Goal: Information Seeking & Learning: Learn about a topic

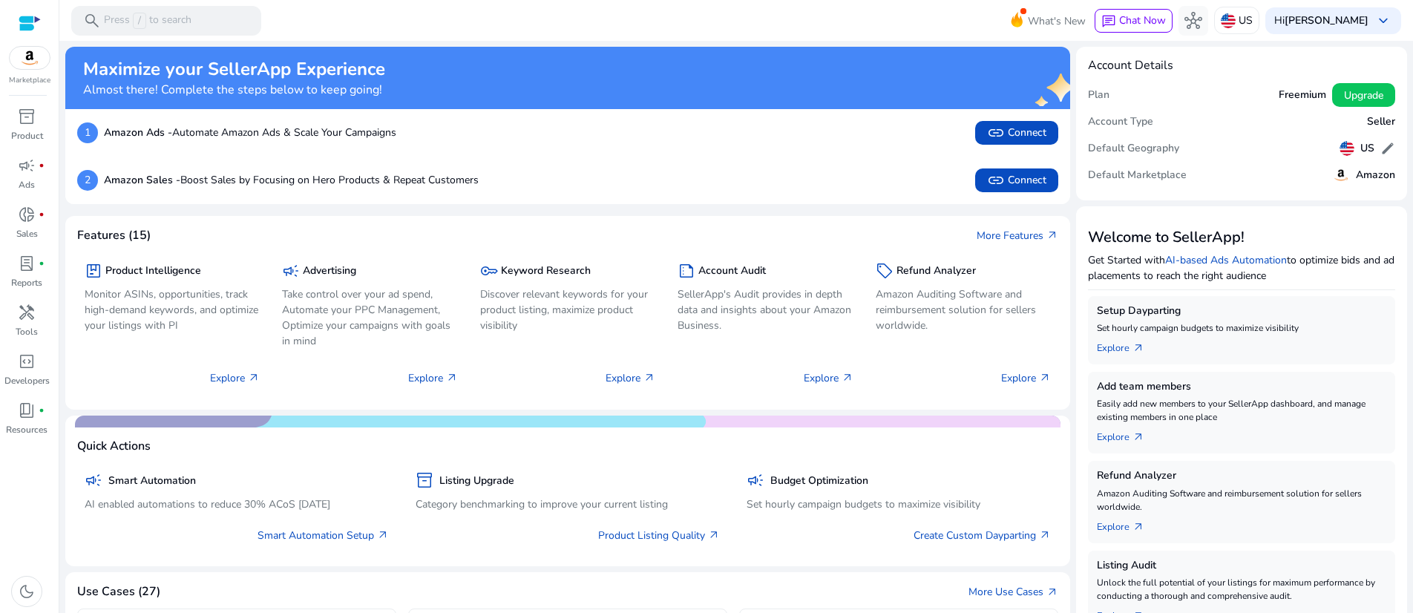
click at [399, 10] on mat-toolbar "search Press / to search What's New chat Chat Now hub US Hi Biswajit Mukherjee …" at bounding box center [736, 20] width 1354 height 41
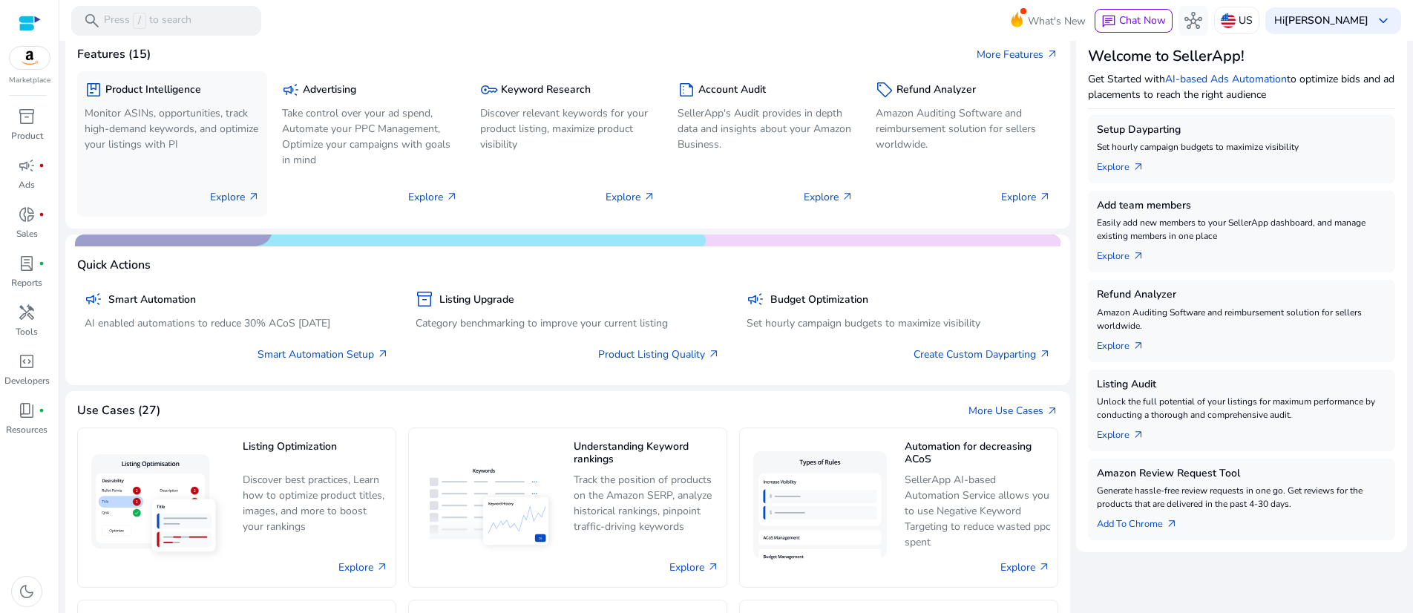
scroll to position [182, 0]
click at [386, 167] on p "Take control over your ad spend, Automate your PPC Management, Optimize your ca…" at bounding box center [369, 136] width 175 height 62
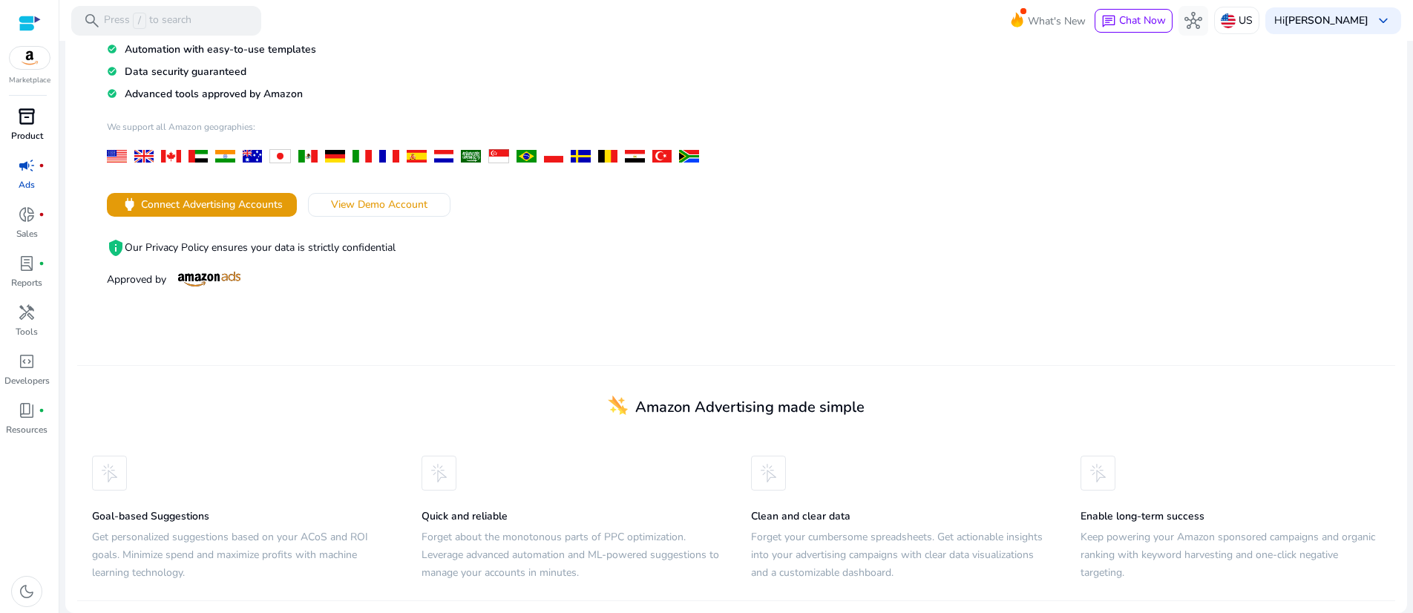
click at [31, 125] on span "inventory_2" at bounding box center [27, 117] width 18 height 18
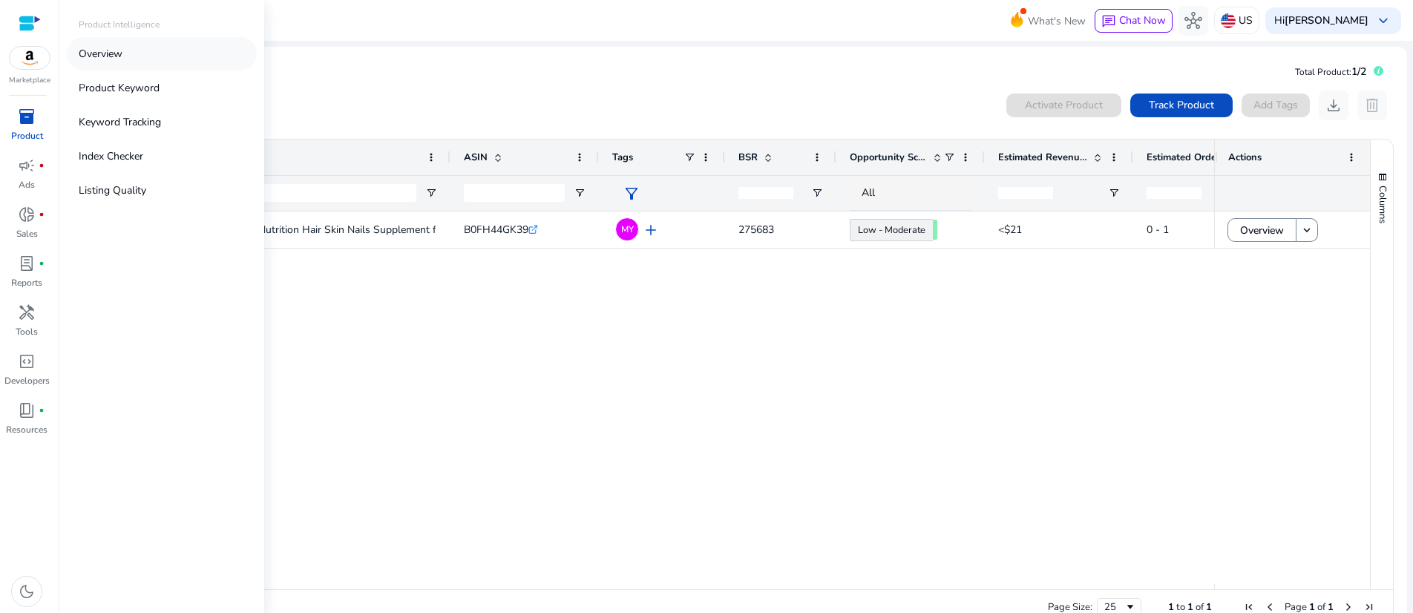
click at [122, 62] on p "Overview" at bounding box center [101, 54] width 44 height 16
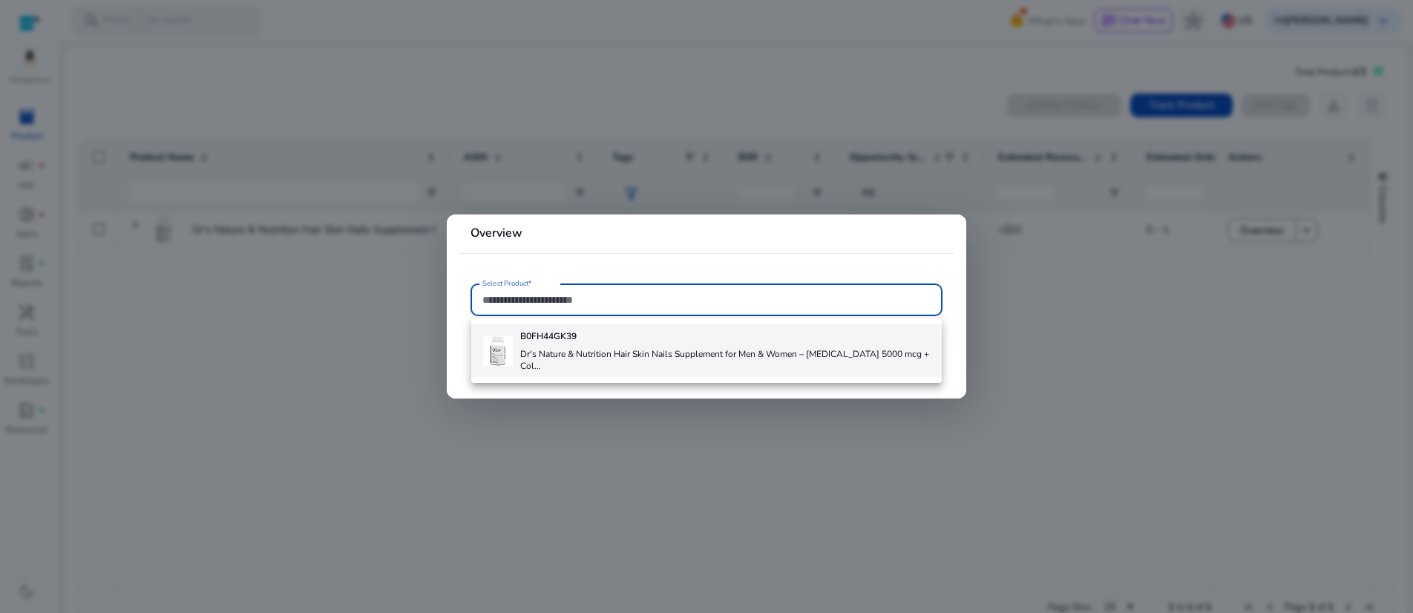
click at [497, 361] on img at bounding box center [498, 351] width 30 height 30
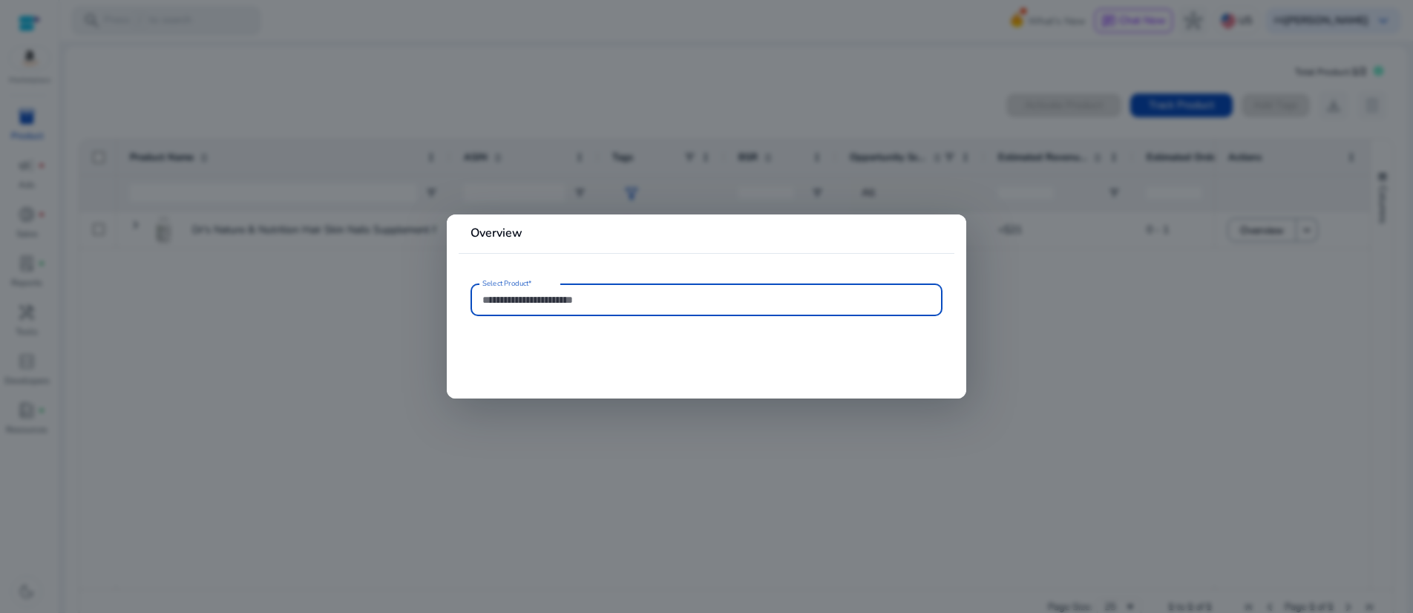
type input "**********"
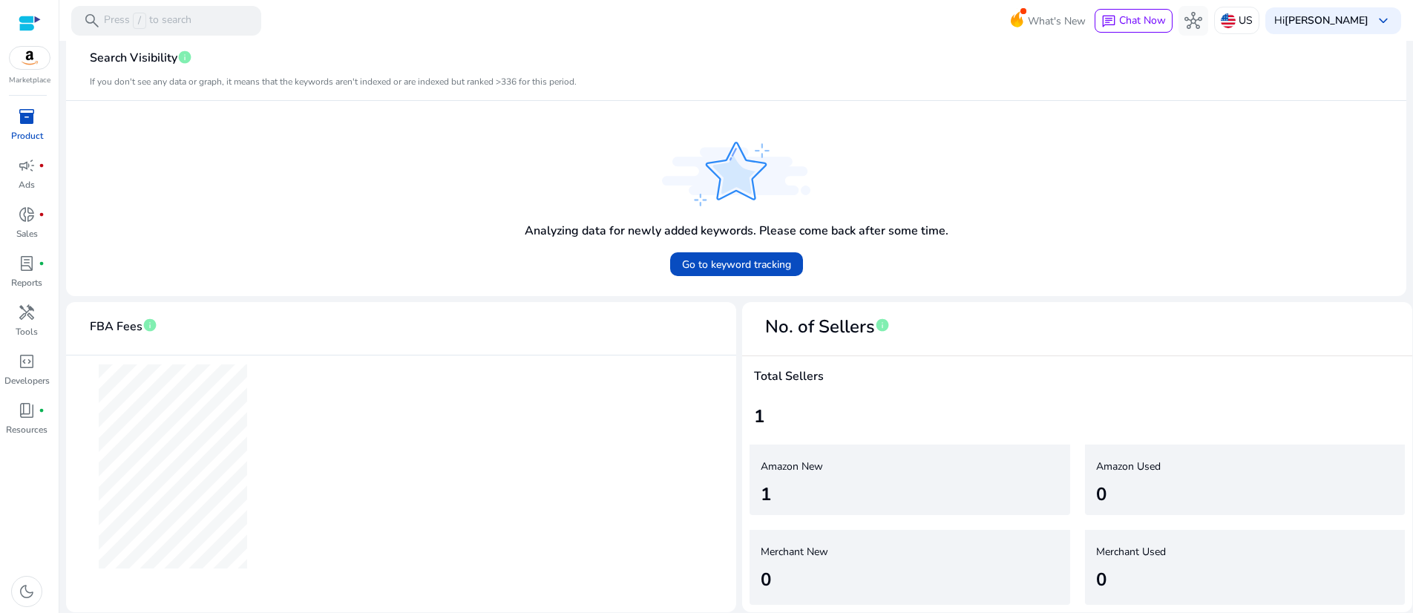
scroll to position [545, 0]
click at [724, 257] on span "Go to keyword tracking" at bounding box center [736, 265] width 109 height 16
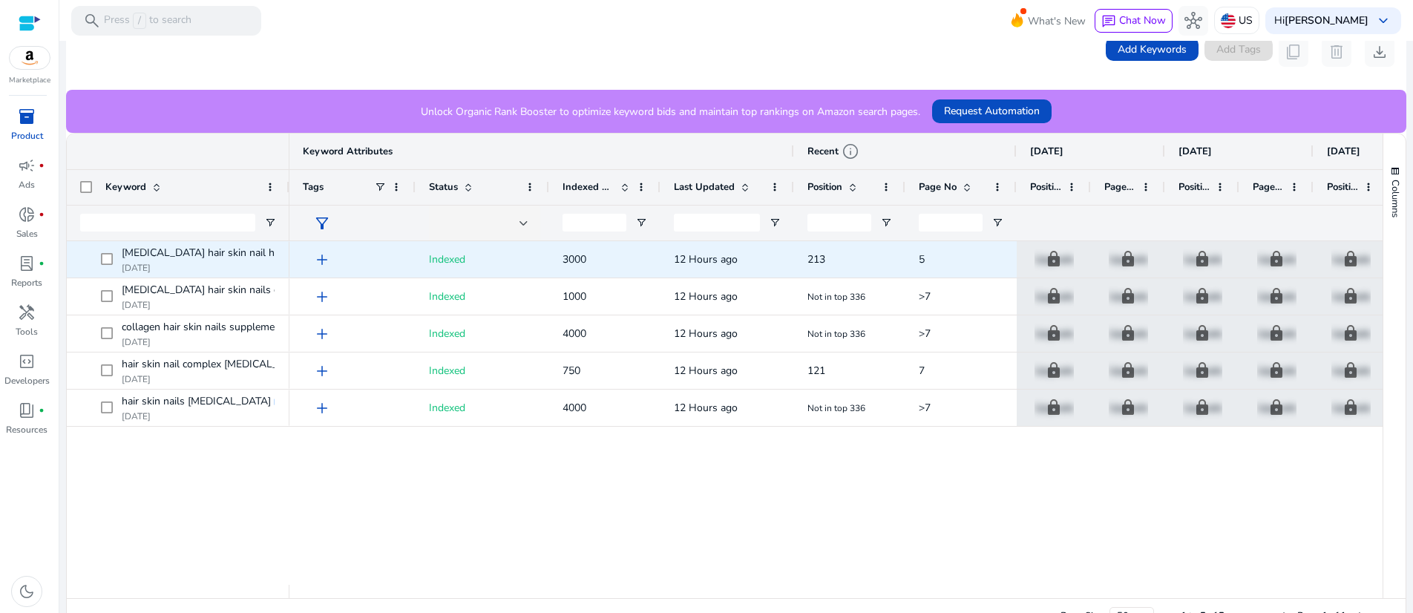
scroll to position [456, 0]
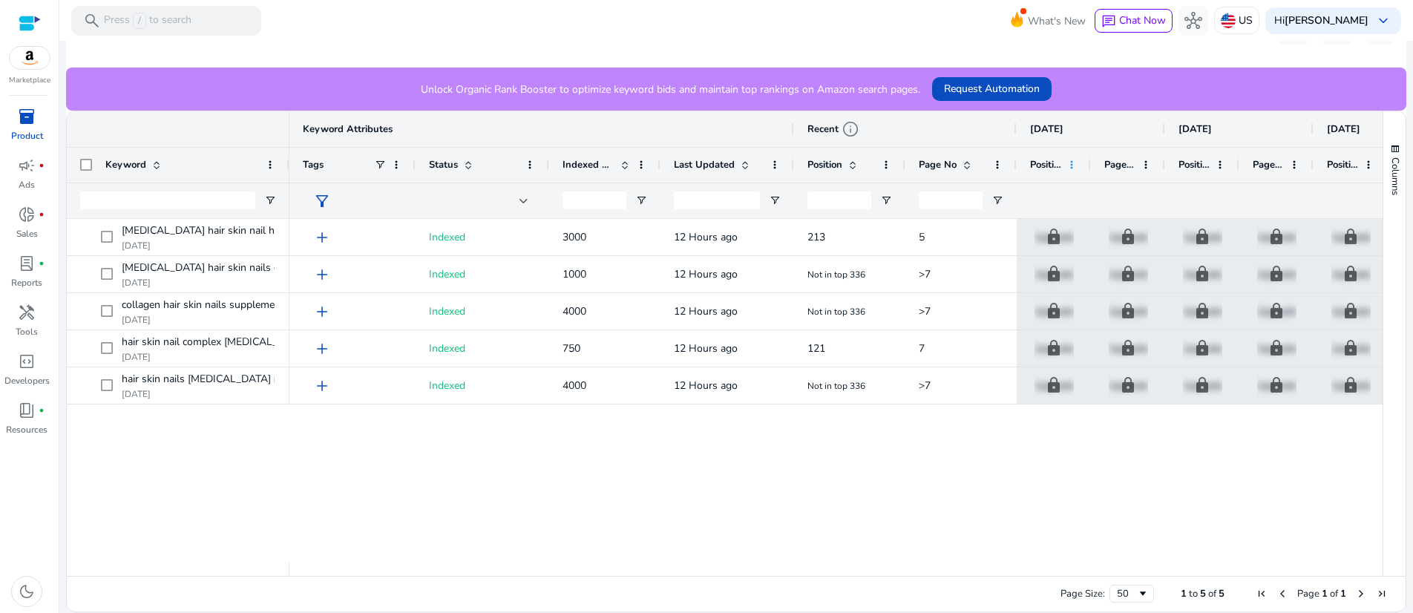
click at [1073, 171] on span at bounding box center [1072, 165] width 12 height 12
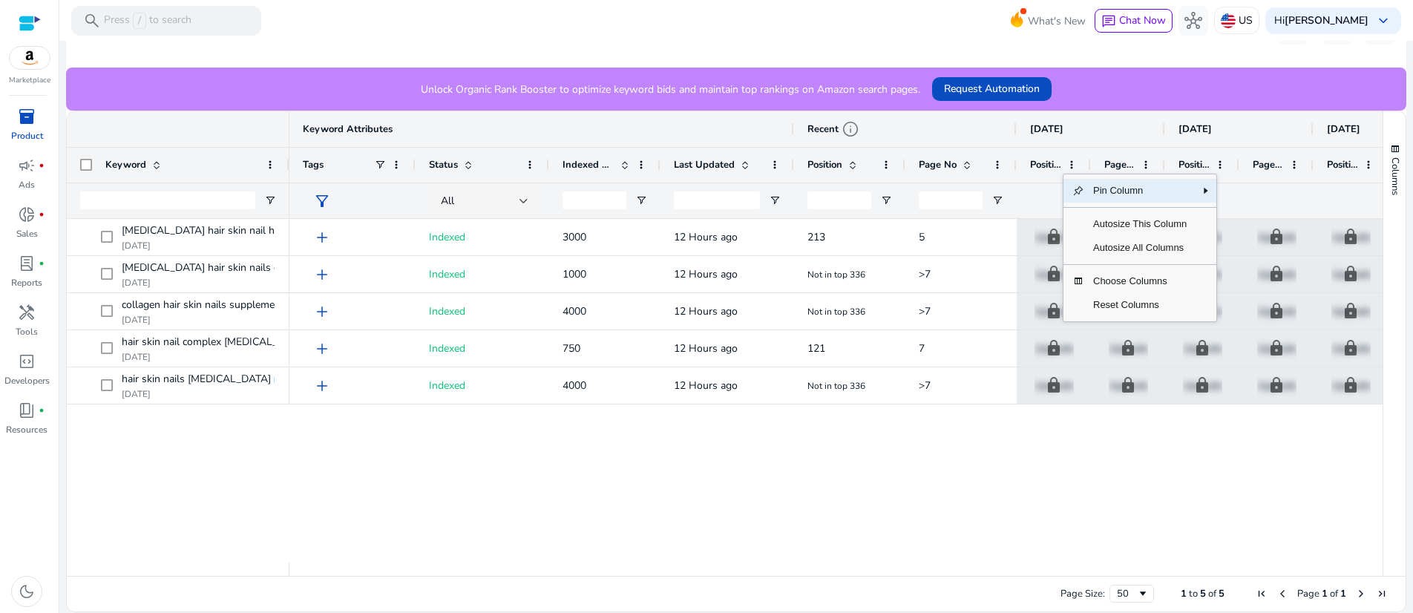
click at [950, 561] on div "add Indexed 3000 12 Hours ago 213 5 lock Upgrade lock Upgrade lock Upgrade lock…" at bounding box center [836, 391] width 1093 height 344
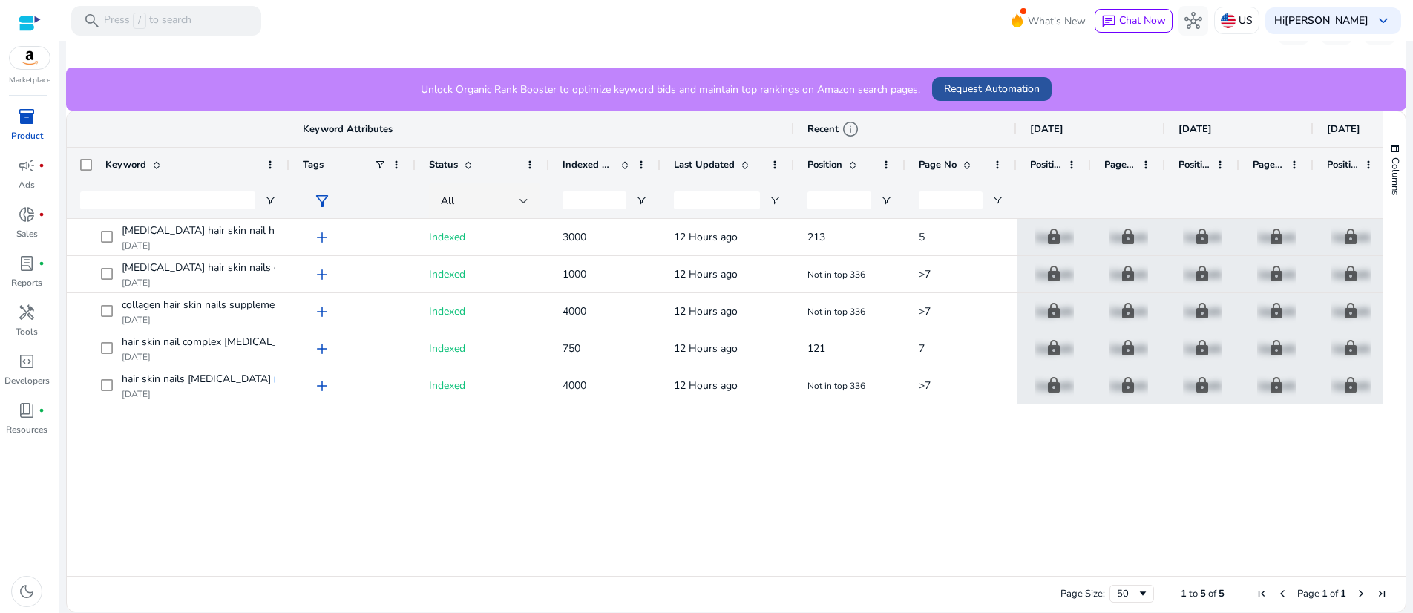
click at [1040, 97] on span "Request Automation" at bounding box center [992, 89] width 96 height 16
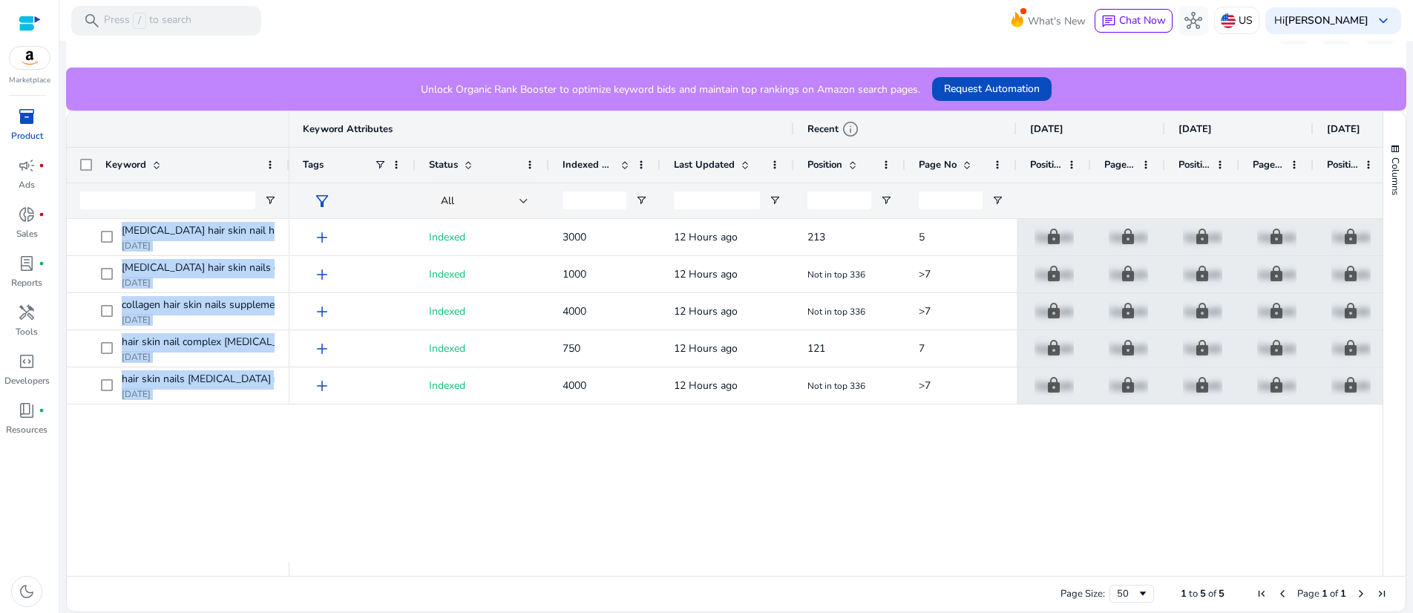
drag, startPoint x: 974, startPoint y: 491, endPoint x: 710, endPoint y: 238, distance: 366.5
click at [710, 238] on div "Keyword Keyword Attributes Recent info Sep 04, 2025 Sep 03, 2025 Sep 02, 2025 5" at bounding box center [725, 343] width 1316 height 465
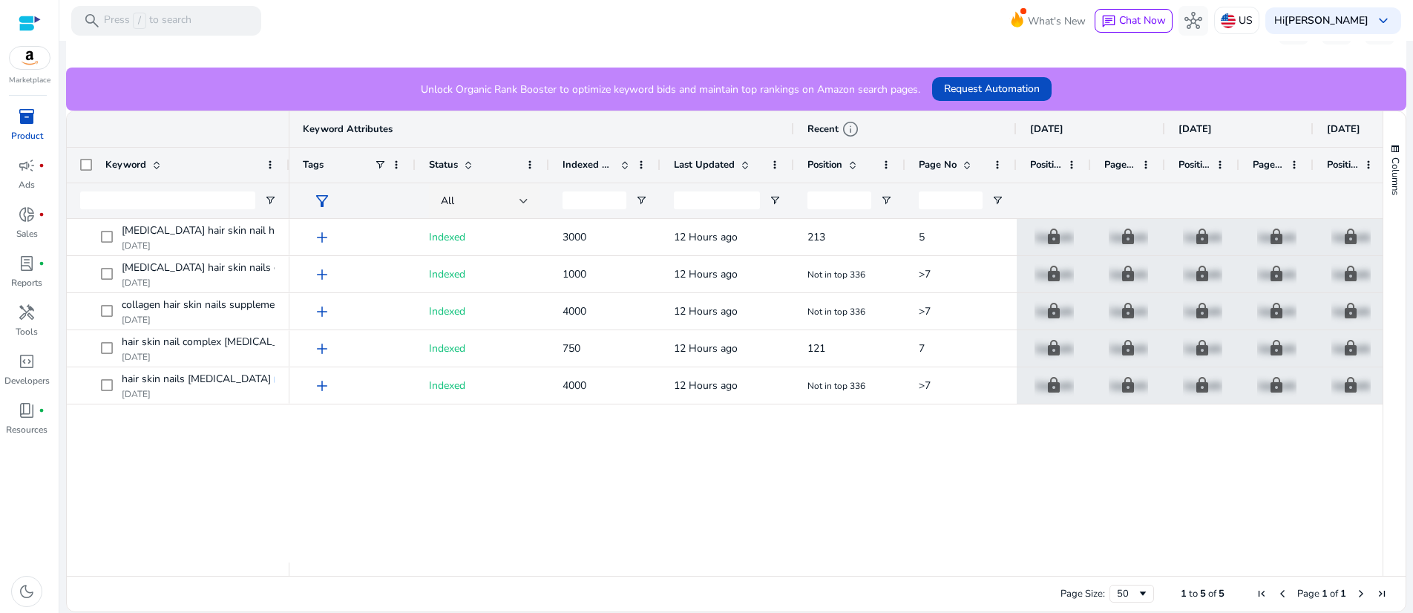
click at [421, 555] on div "add Indexed 3000 12 Hours ago 213 5 lock Upgrade lock Upgrade lock Upgrade lock…" at bounding box center [836, 391] width 1093 height 344
drag, startPoint x: 82, startPoint y: 198, endPoint x: 651, endPoint y: 201, distance: 568.6
click at [651, 201] on div "Keyword Keyword Attributes Recent info Sep 04, 2025 Sep 03, 2025 Sep 02, 2025 S…" at bounding box center [725, 165] width 1316 height 108
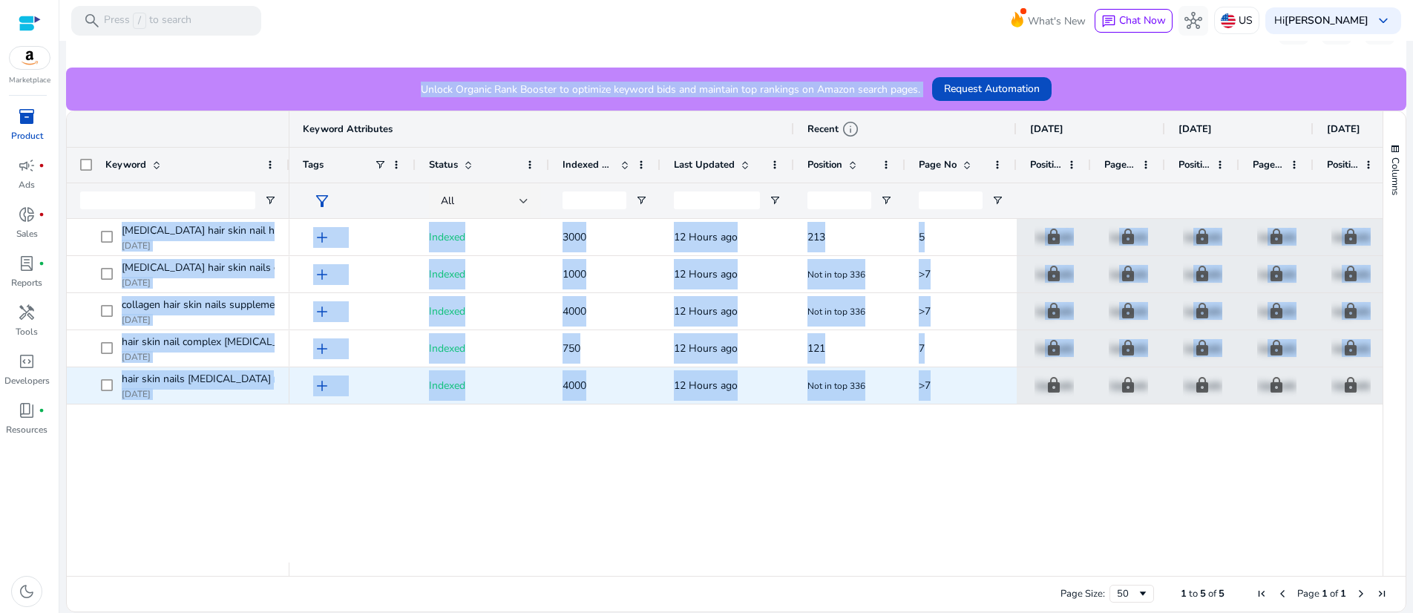
drag, startPoint x: 118, startPoint y: 68, endPoint x: 1001, endPoint y: 469, distance: 970.4
click at [1001, 469] on mat-card "Keyword Tracking info You've reached the maximum limit of tracked keywords. Tot…" at bounding box center [736, 275] width 1341 height 674
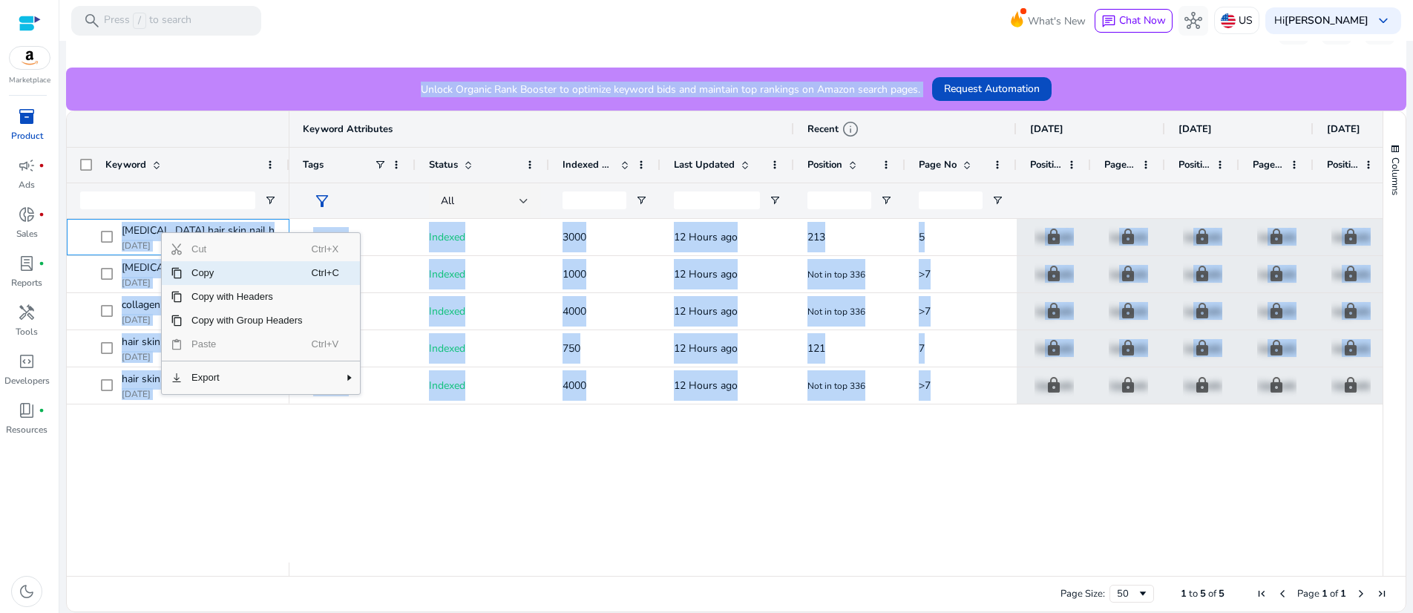
click at [206, 285] on span "Copy" at bounding box center [247, 273] width 129 height 24
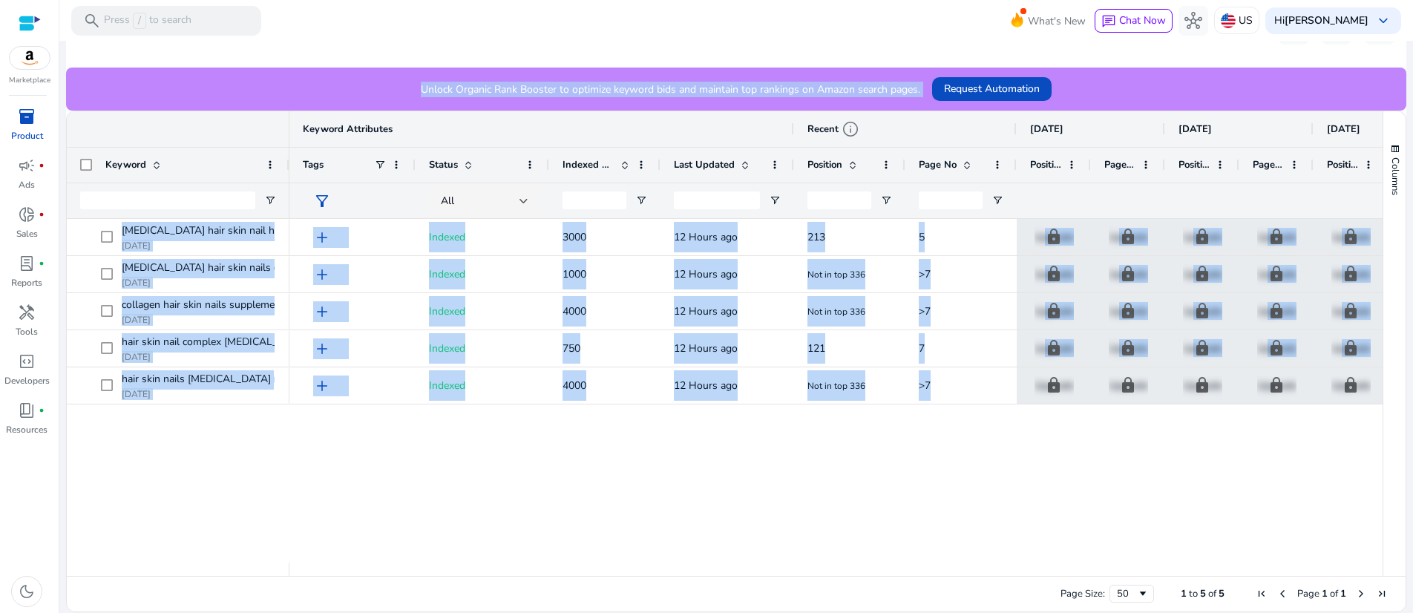
click at [295, 559] on div "add Indexed 3000 12 Hours ago 213 5 lock Upgrade lock Upgrade lock Upgrade lock…" at bounding box center [836, 391] width 1093 height 344
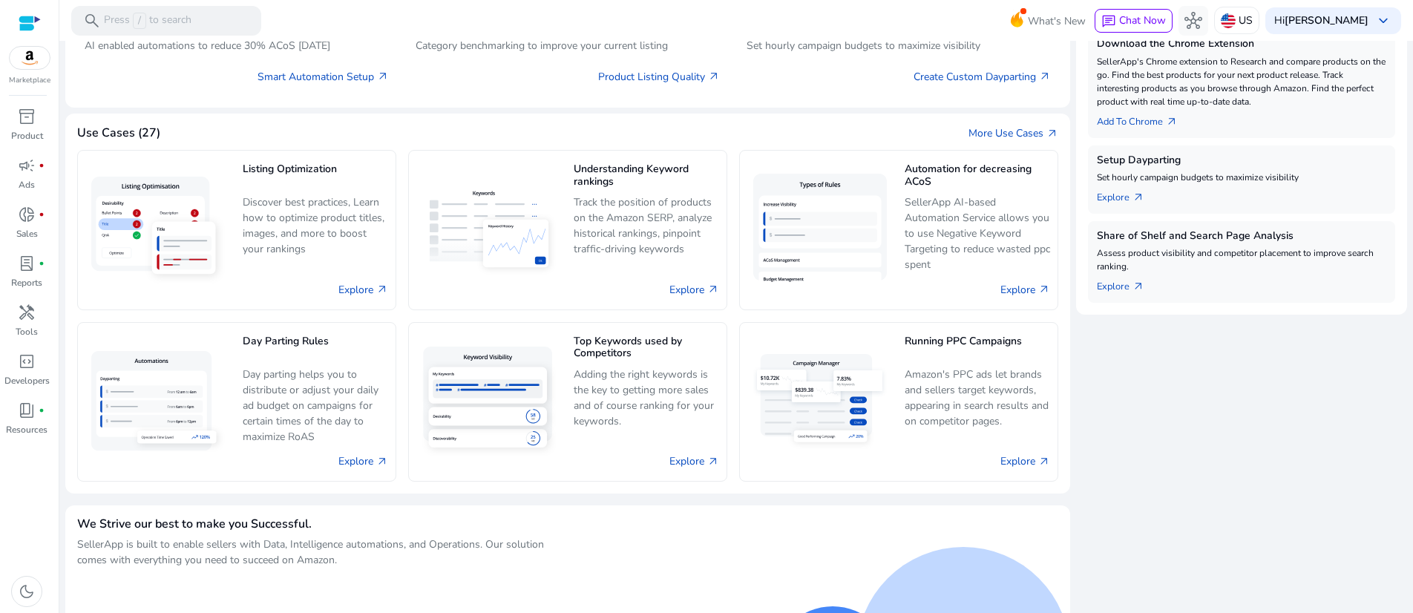
scroll to position [481, 0]
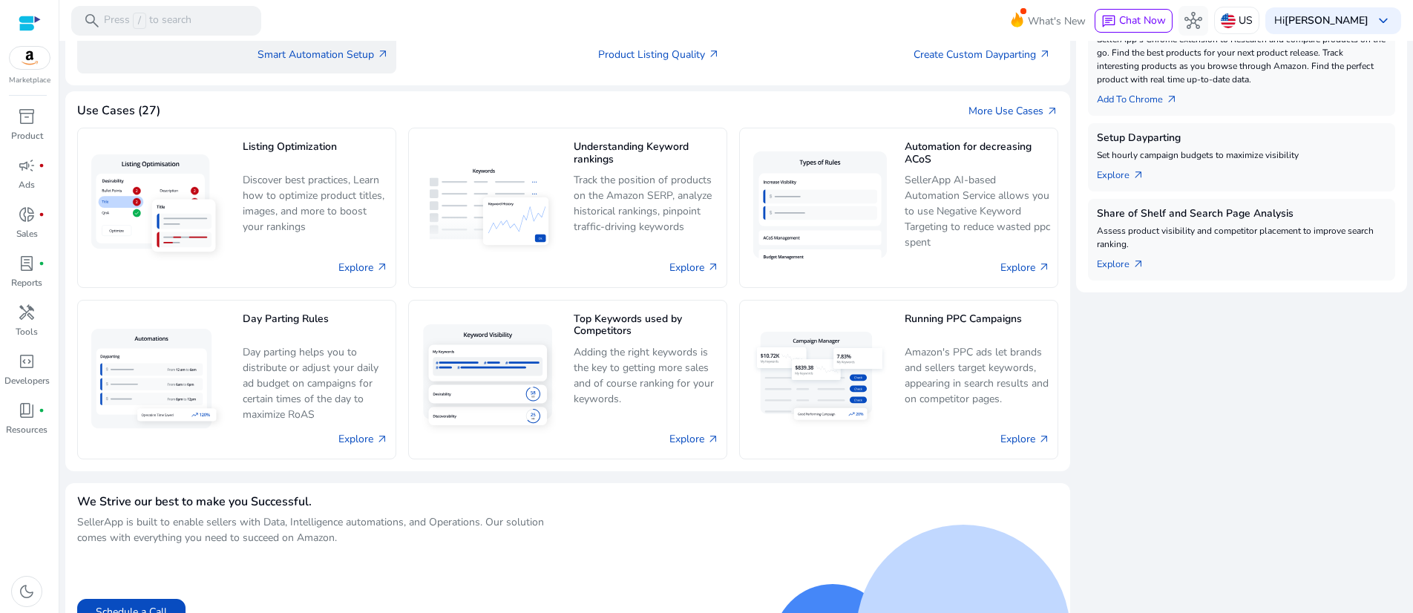
click at [197, 31] on p "AI enabled automations to reduce 30% ACoS [DATE]" at bounding box center [237, 24] width 304 height 16
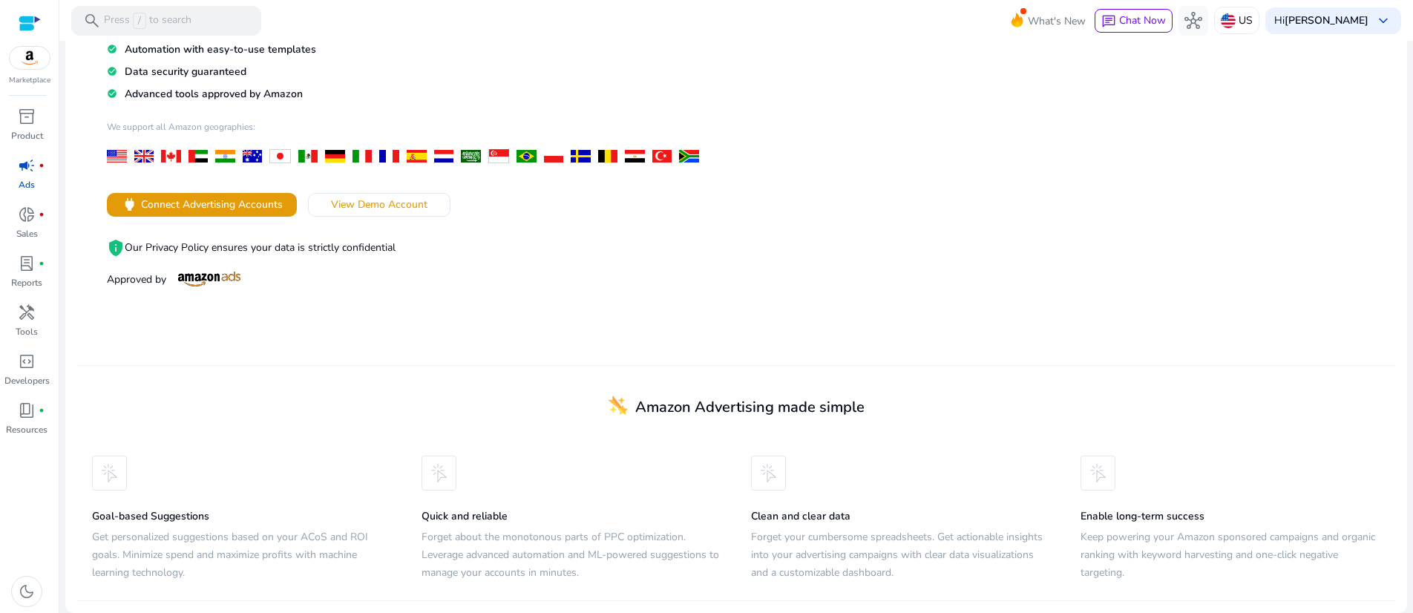
scroll to position [405, 0]
click at [252, 197] on span "Connect Advertising Accounts" at bounding box center [212, 205] width 142 height 16
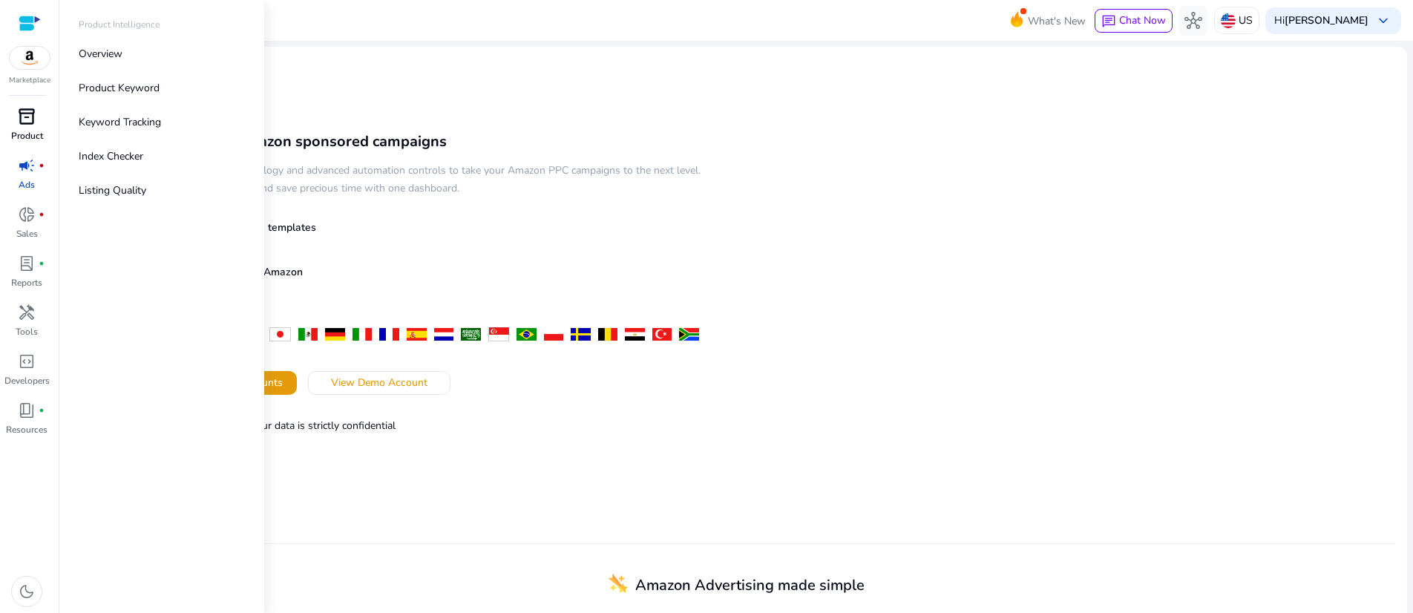
click at [27, 125] on span "inventory_2" at bounding box center [27, 117] width 18 height 18
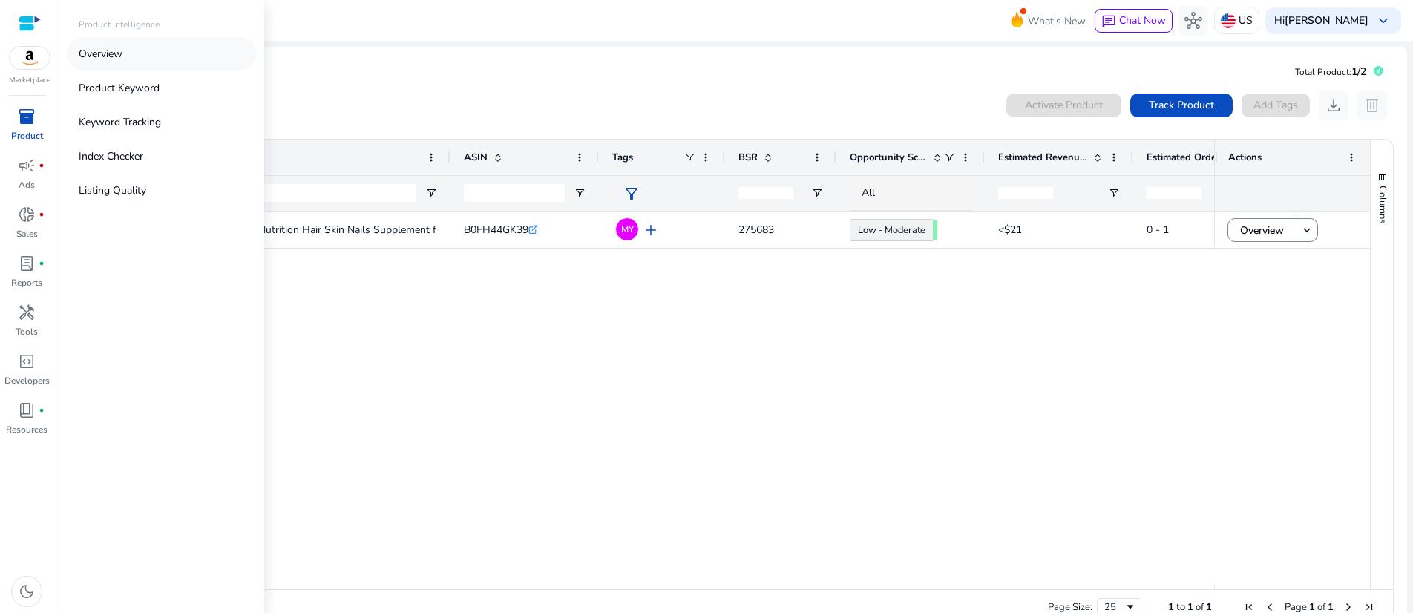
click at [163, 71] on link "Overview" at bounding box center [162, 53] width 190 height 33
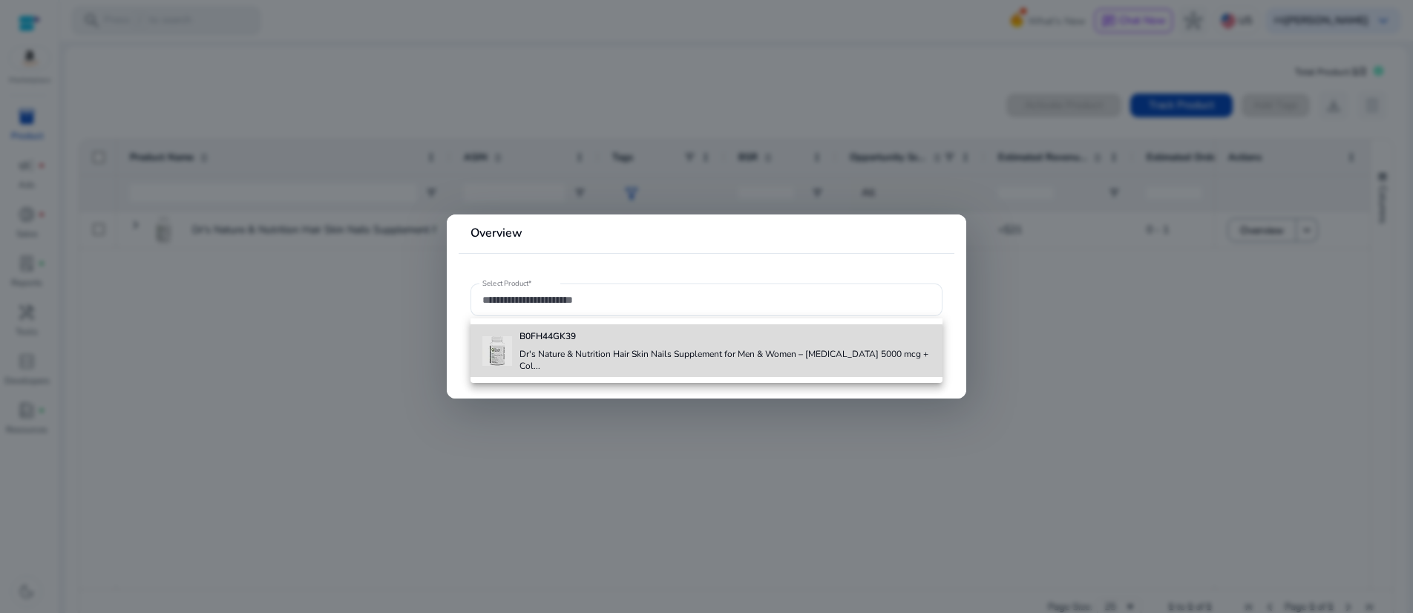
click at [501, 366] on img at bounding box center [498, 351] width 30 height 30
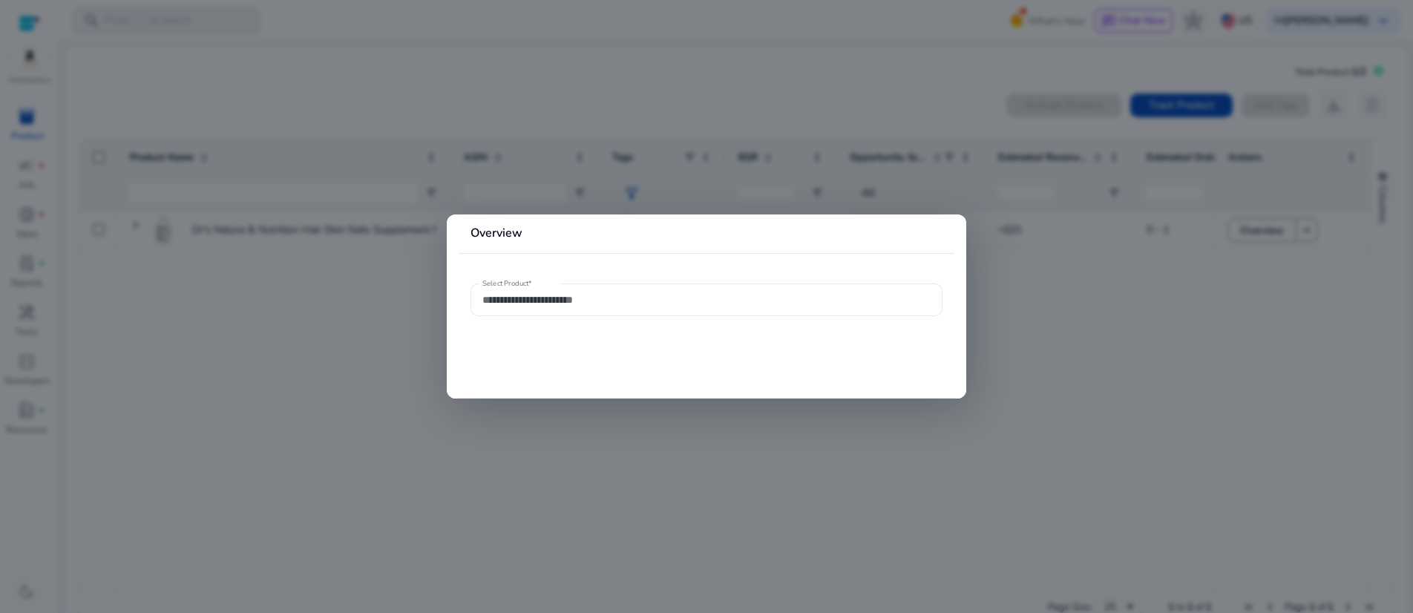
type input "**********"
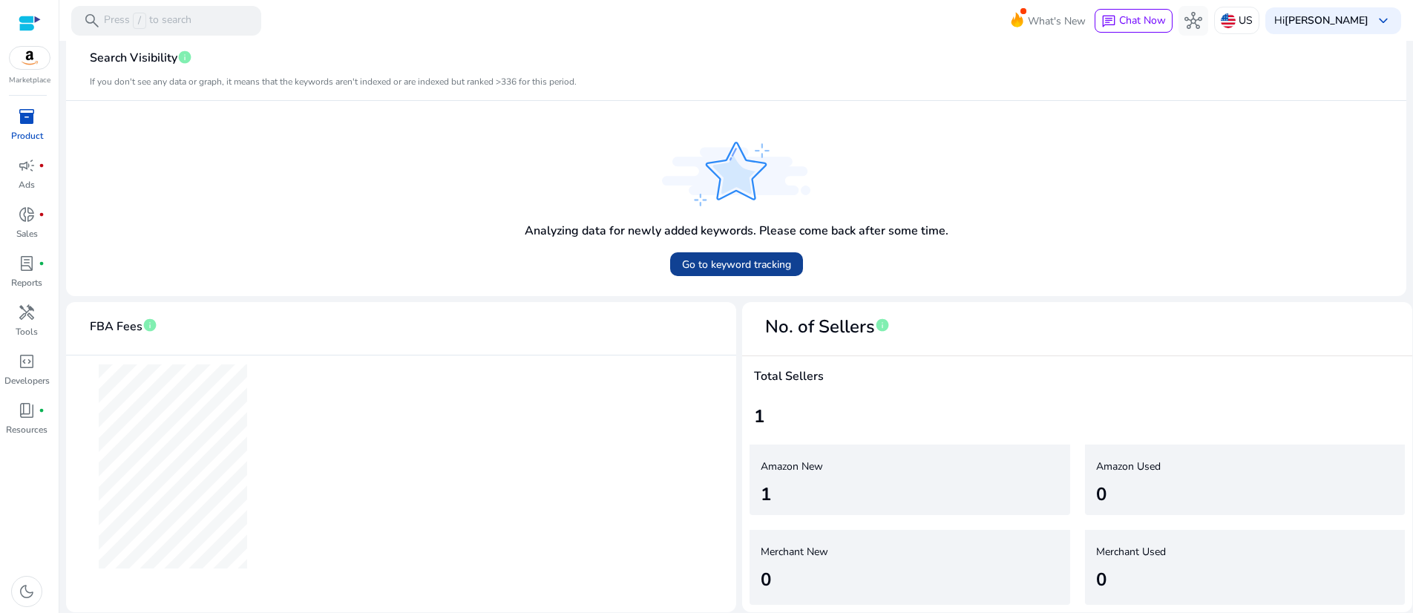
click at [741, 257] on span "Go to keyword tracking" at bounding box center [736, 265] width 109 height 16
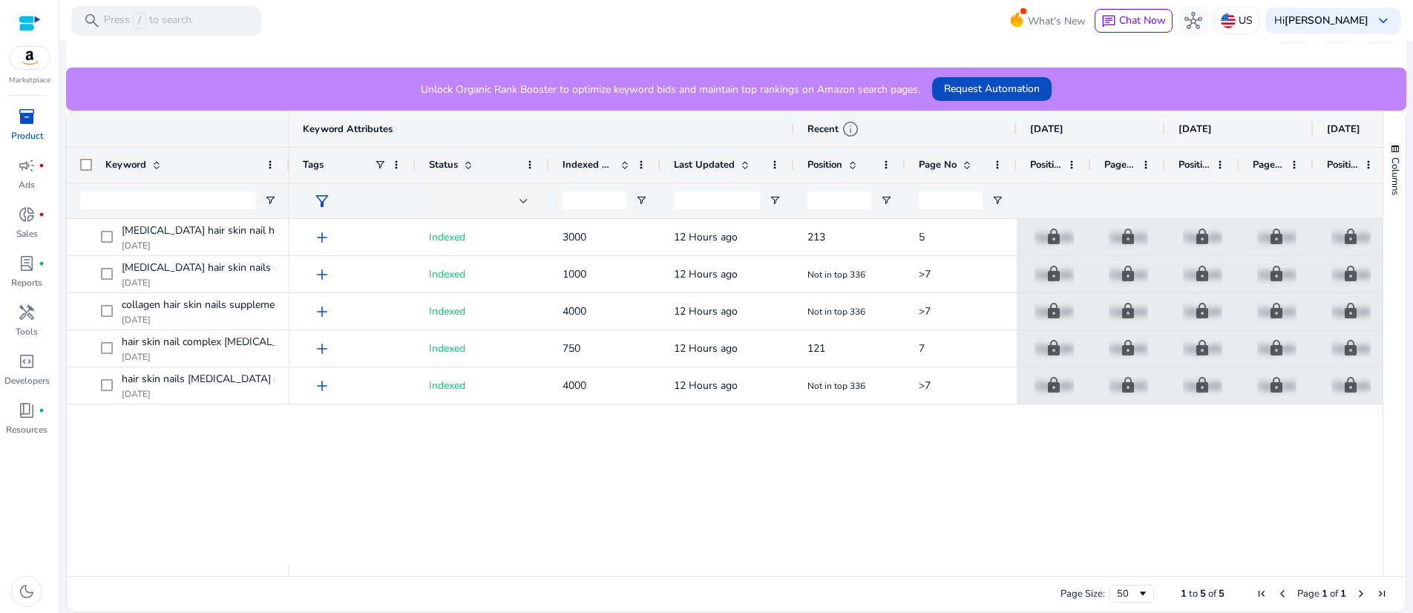
scroll to position [439, 0]
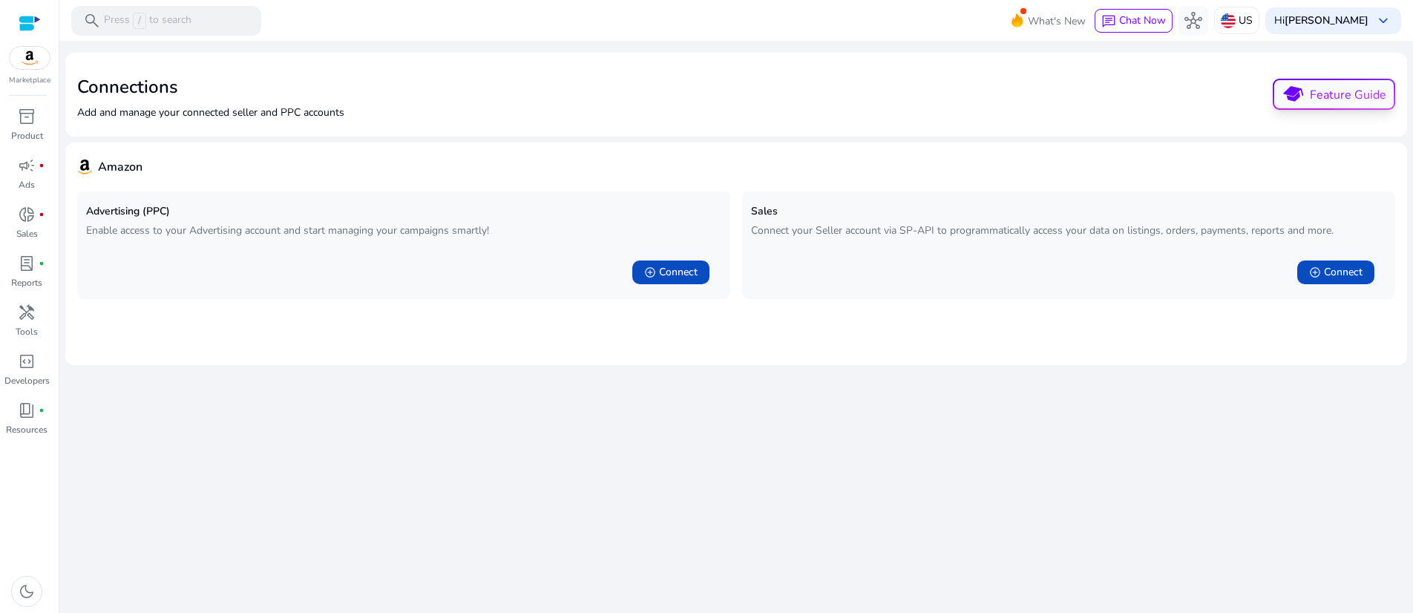
click at [1313, 104] on p "Feature Guide" at bounding box center [1348, 95] width 76 height 18
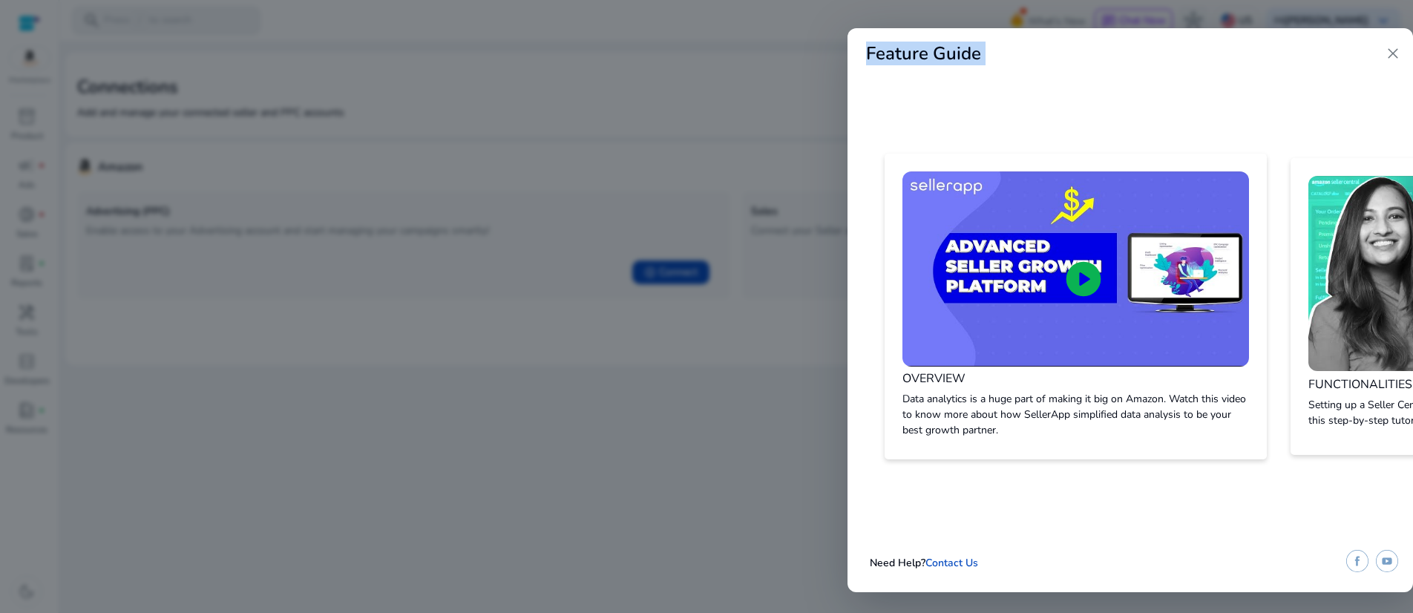
drag, startPoint x: 1267, startPoint y: 41, endPoint x: 956, endPoint y: 11, distance: 312.5
click at [956, 11] on div "Feature Guide close play_circle OVERVIEW Data analytics is a huge part of makin…" at bounding box center [706, 306] width 1413 height 613
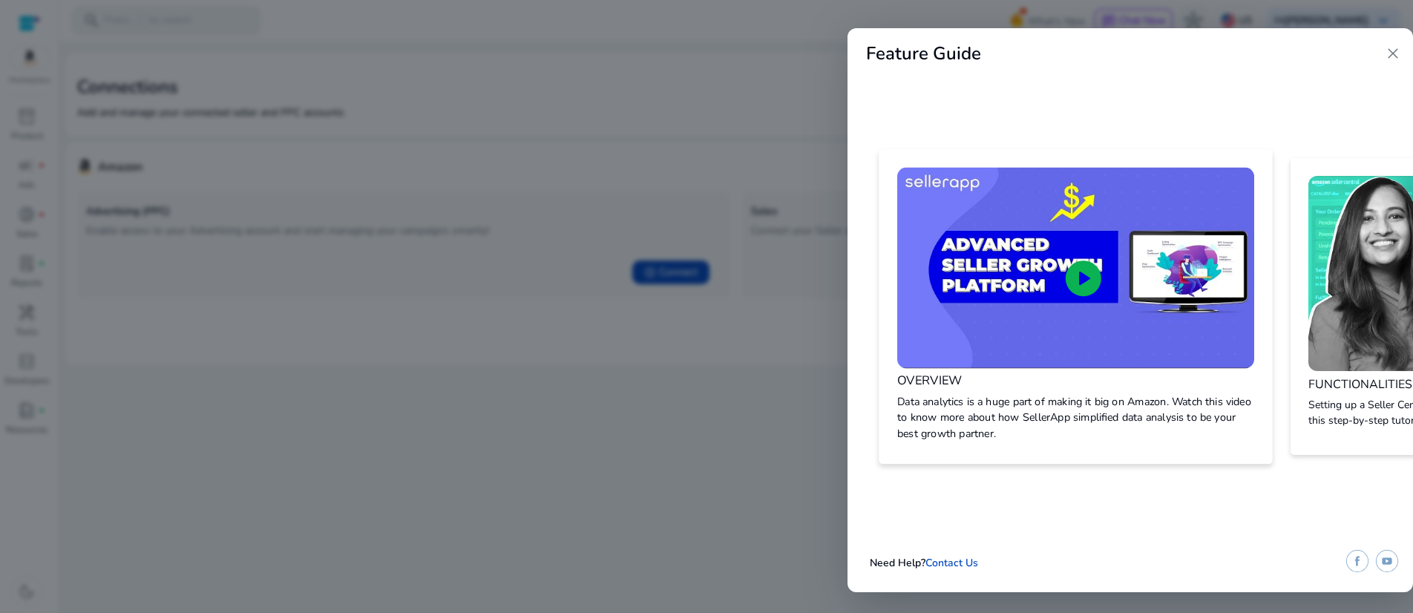
click at [1082, 257] on span "play_circle" at bounding box center [1083, 278] width 43 height 43
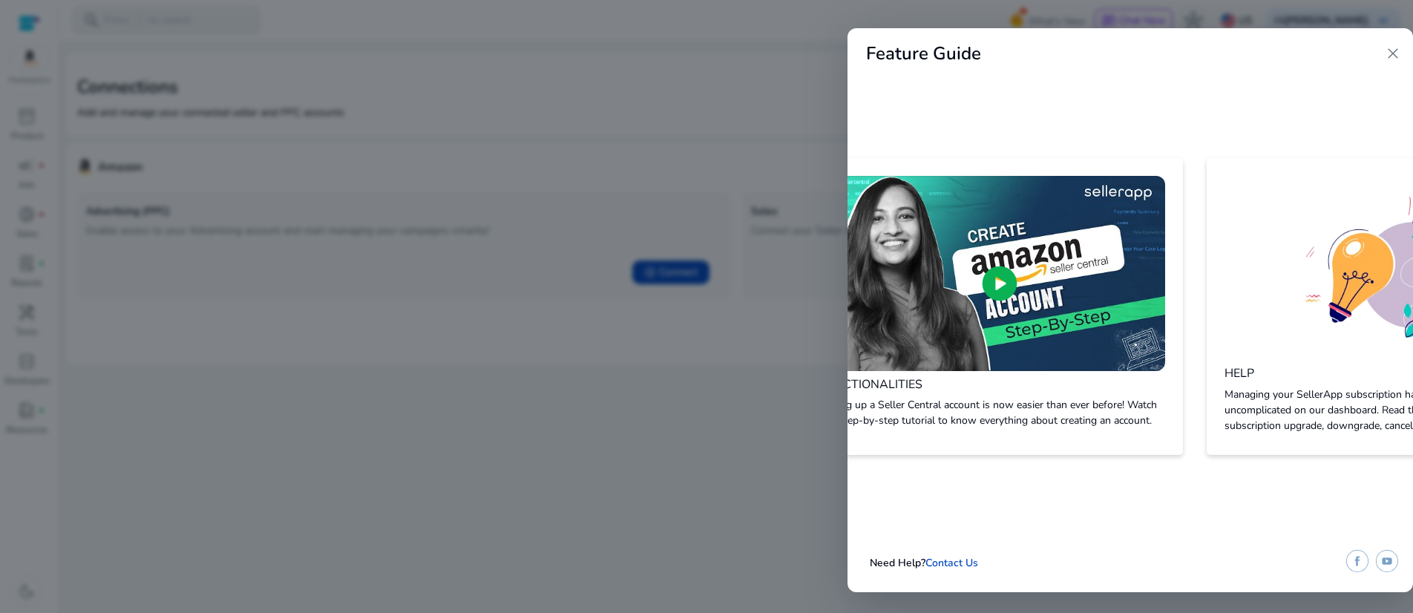
scroll to position [0, 499]
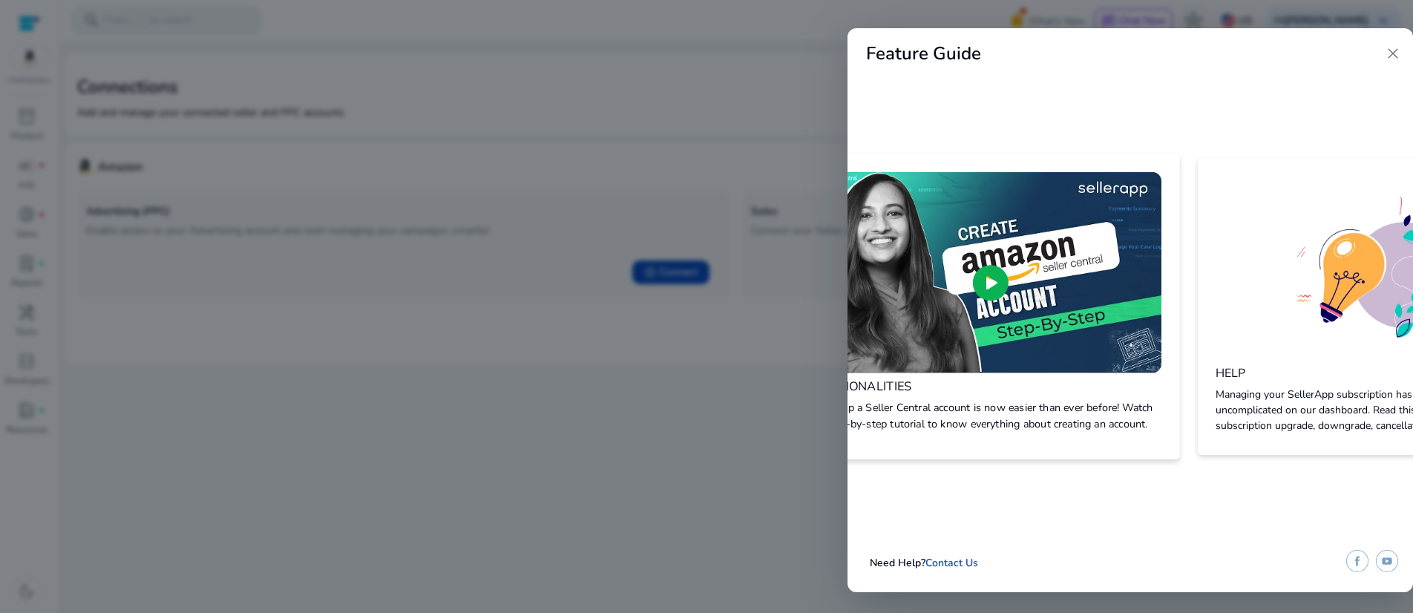
click at [1012, 261] on span "play_circle" at bounding box center [990, 282] width 43 height 43
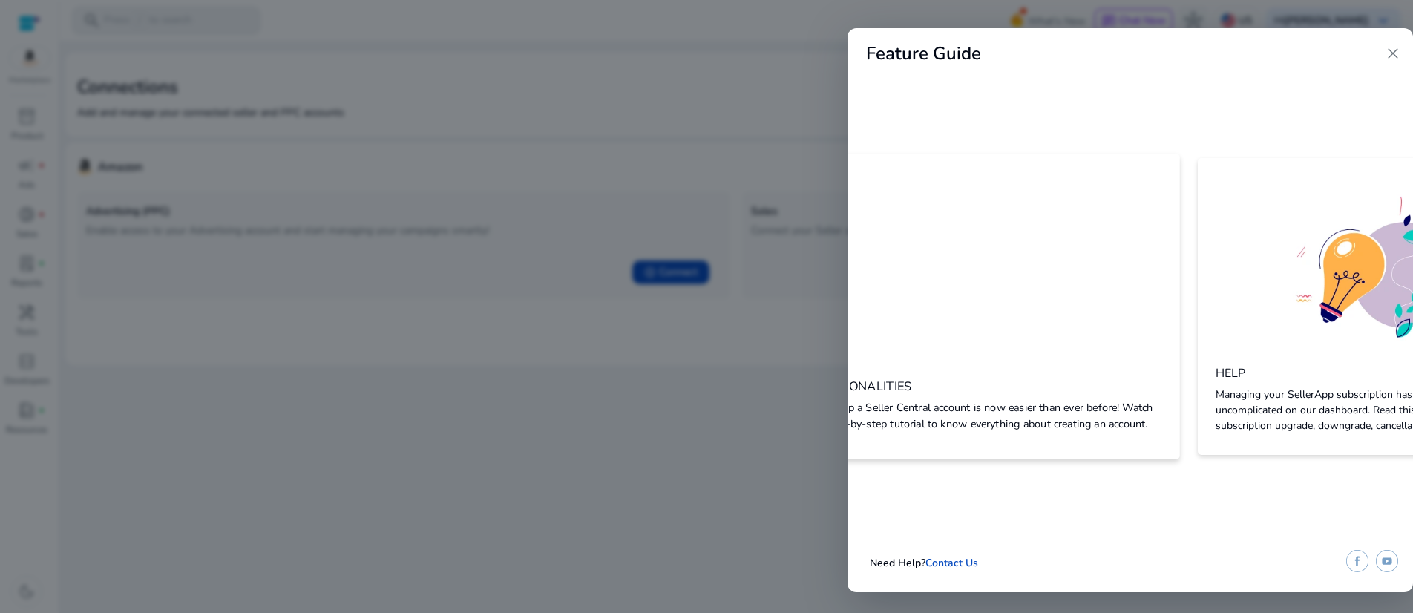
click at [1393, 62] on span "close" at bounding box center [1393, 54] width 18 height 18
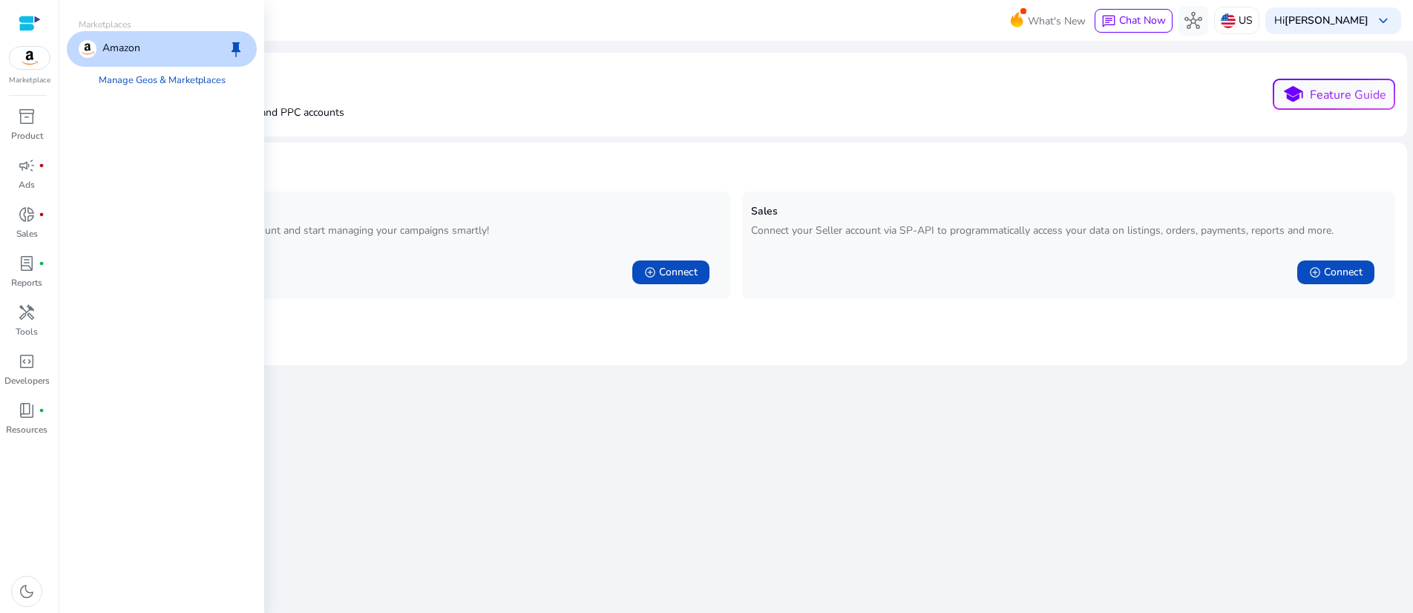
click at [242, 65] on div "Amazon keep" at bounding box center [162, 49] width 190 height 36
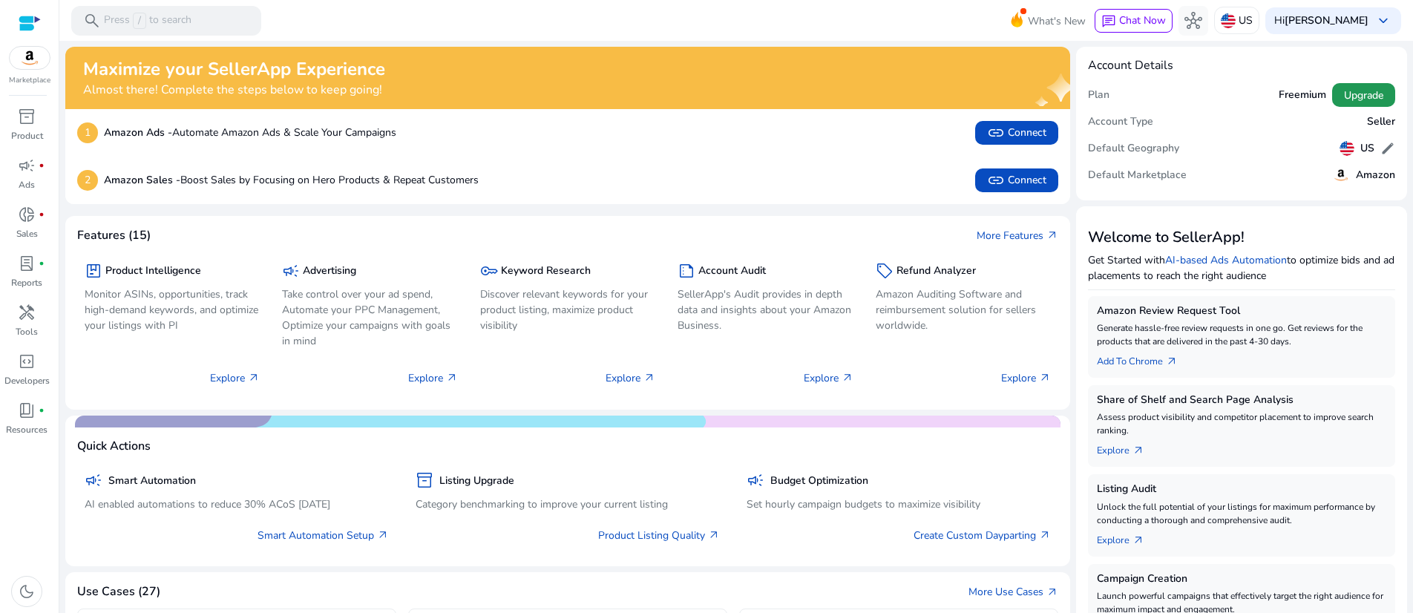
click at [1358, 103] on span "Upgrade" at bounding box center [1363, 96] width 39 height 16
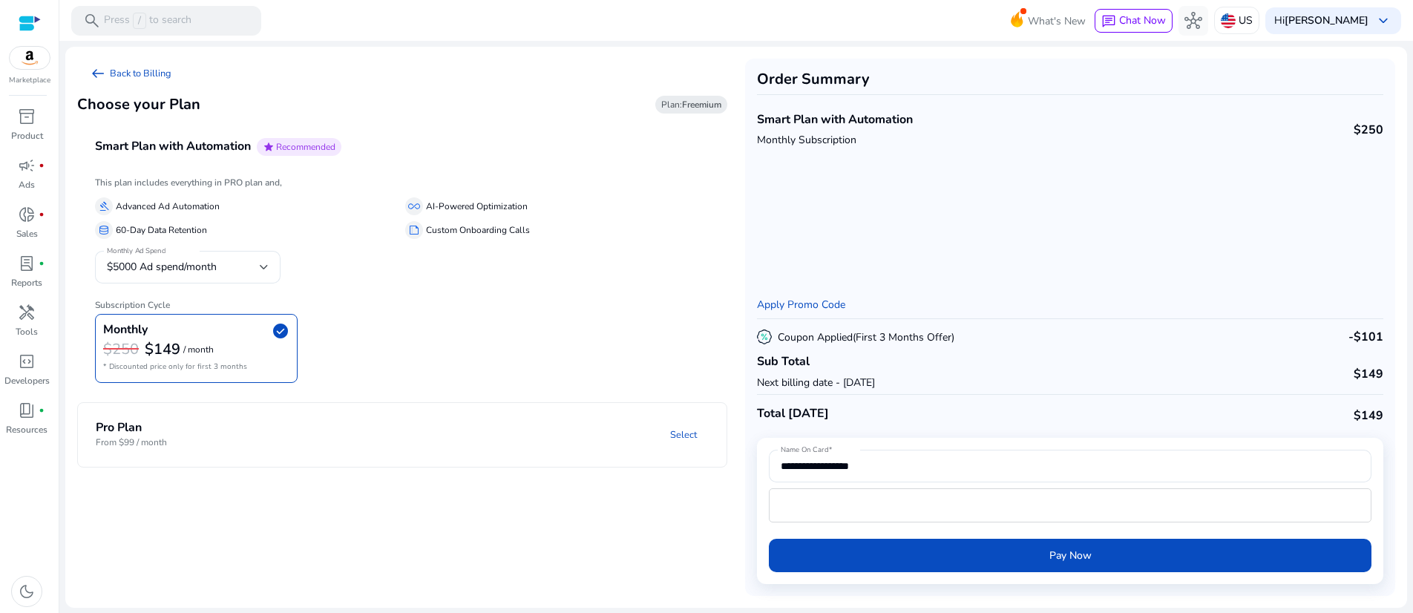
scroll to position [5, 0]
click at [269, 270] on div at bounding box center [264, 267] width 9 height 6
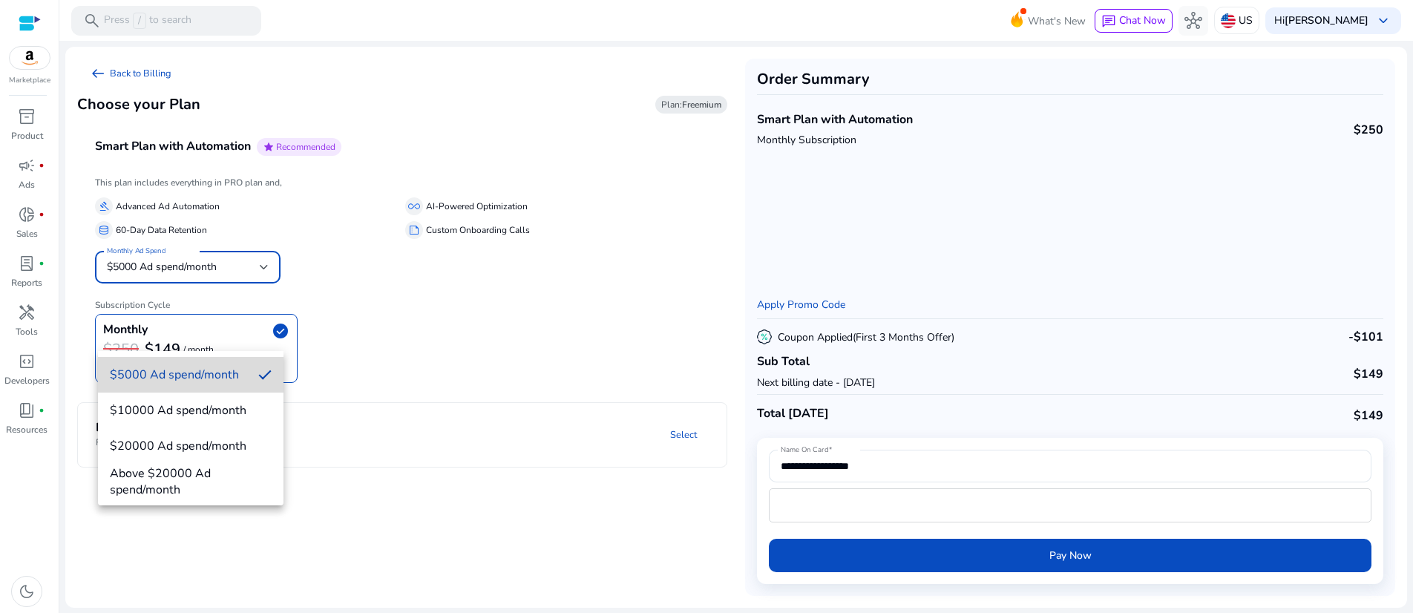
click at [243, 374] on span "$5000 Ad spend/month" at bounding box center [178, 375] width 137 height 16
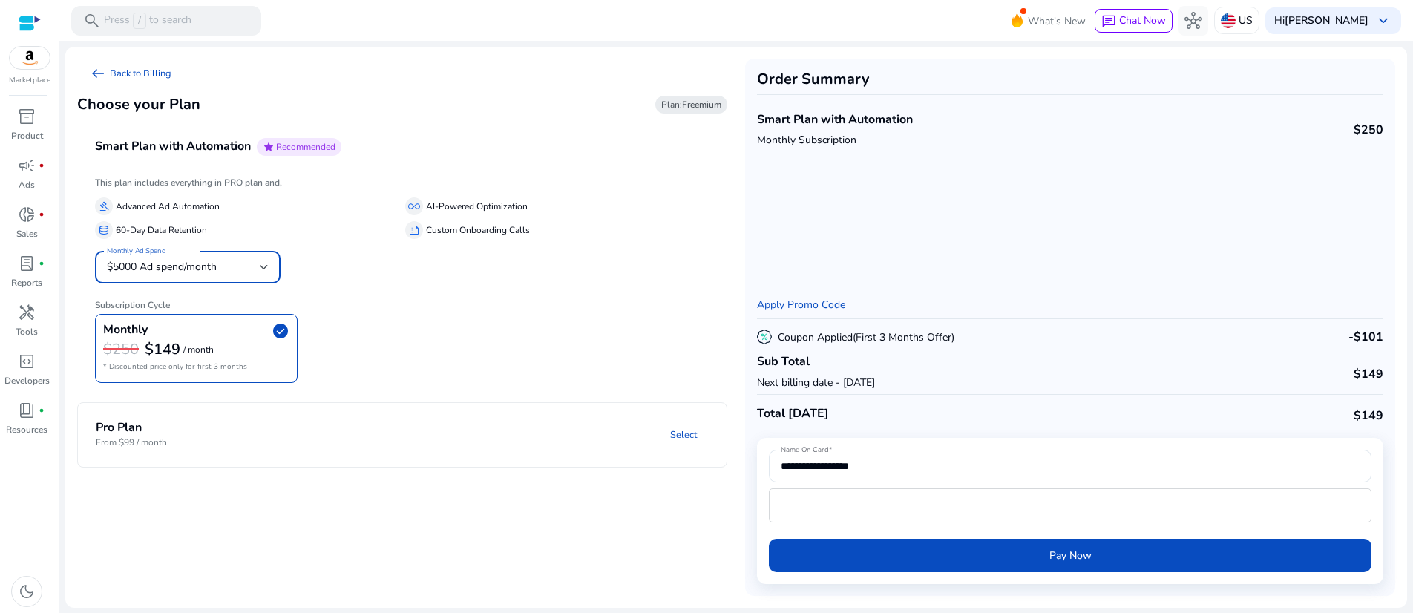
click at [272, 284] on div "Monthly Ad Spend $5000 Ad spend/month" at bounding box center [188, 267] width 186 height 33
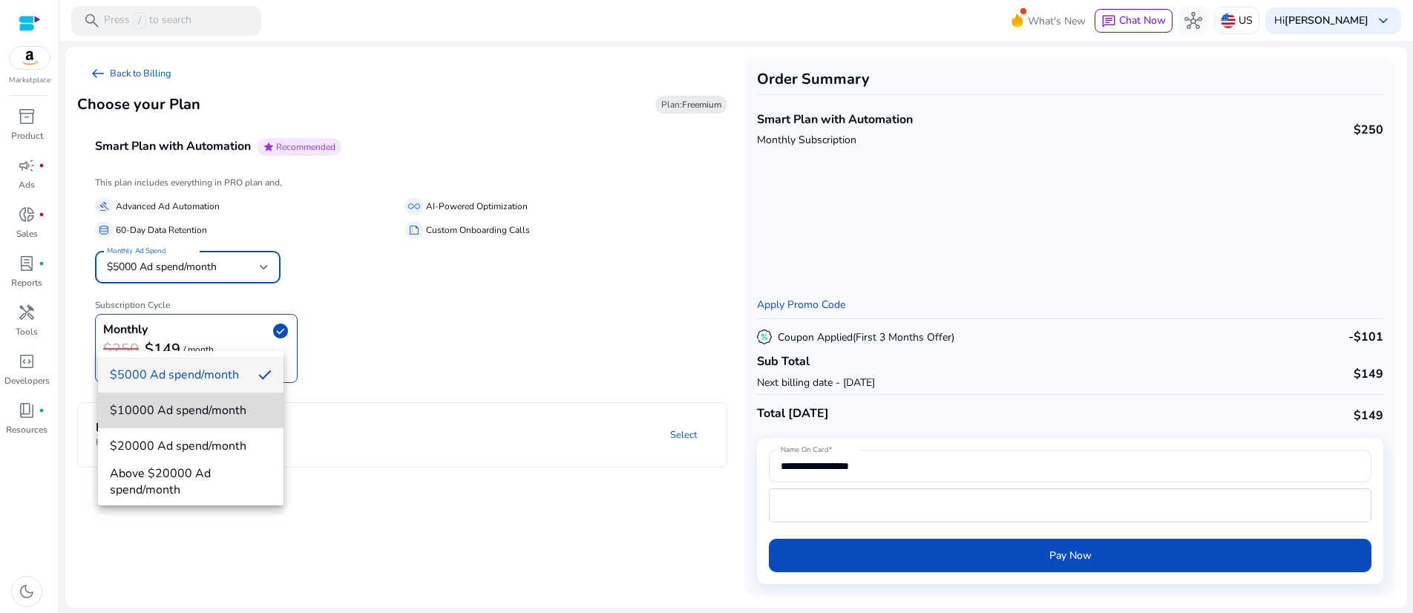
click at [232, 405] on span "$10000 Ad spend/month" at bounding box center [191, 410] width 162 height 16
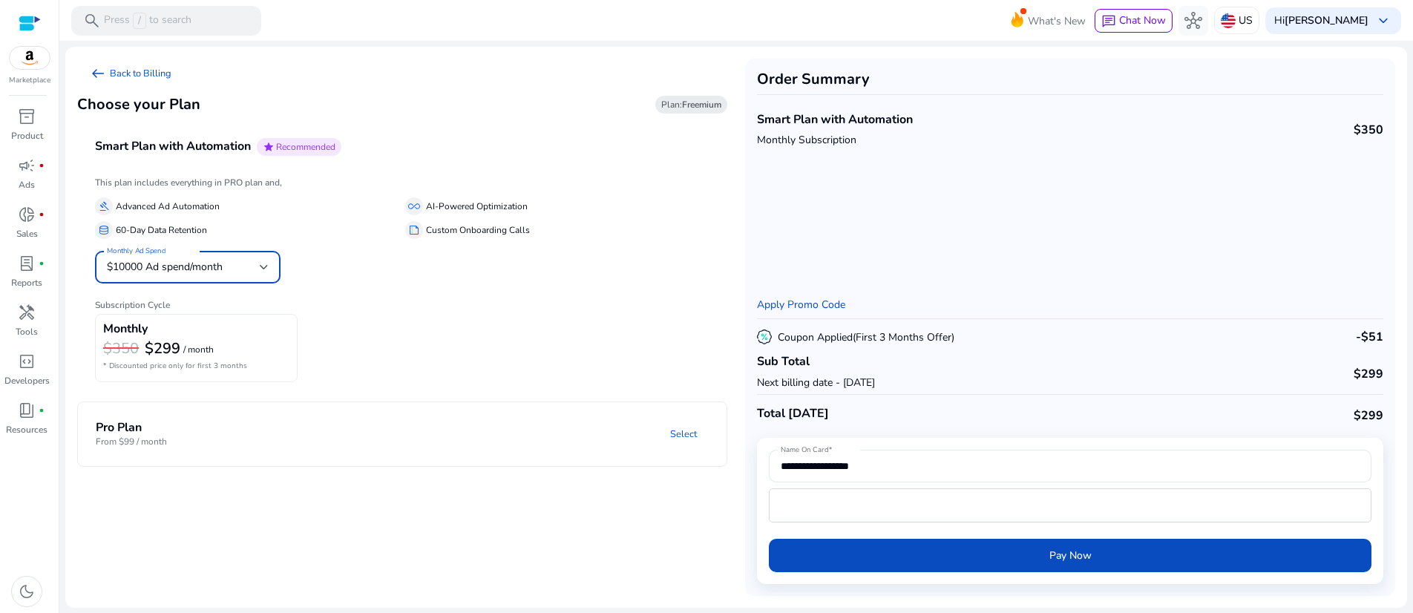
click at [269, 270] on div at bounding box center [264, 267] width 9 height 6
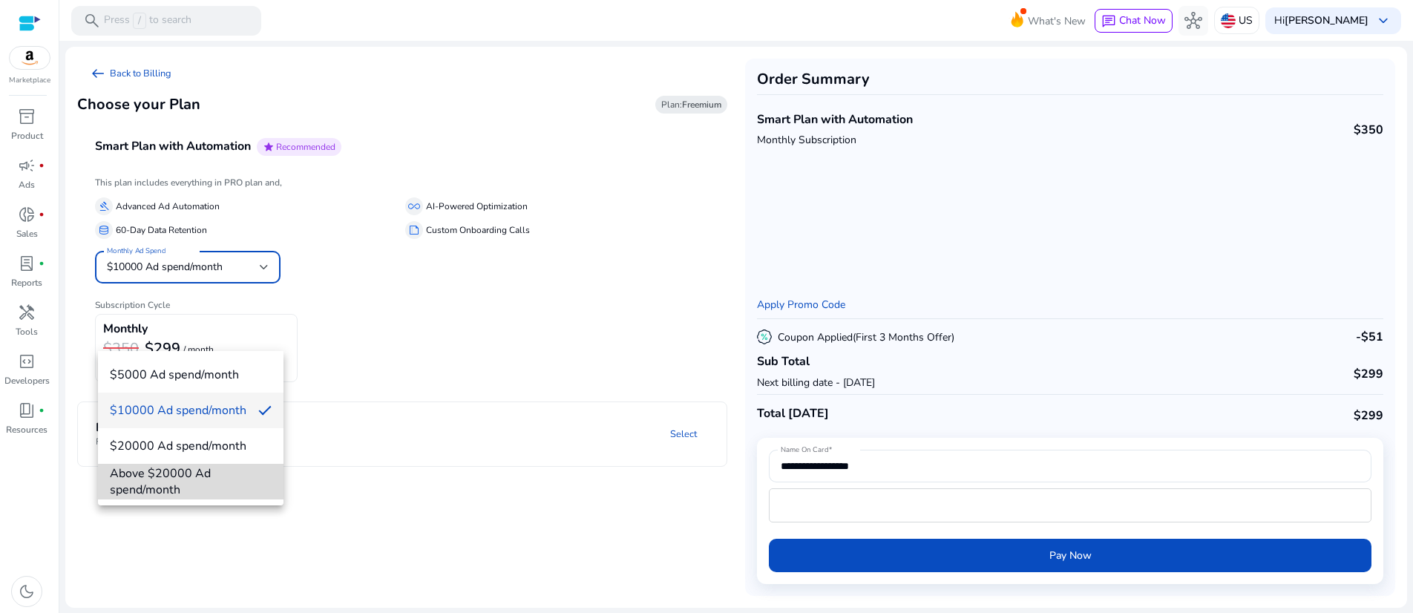
click at [222, 466] on span "Above $20000 Ad spend/month" at bounding box center [191, 481] width 162 height 33
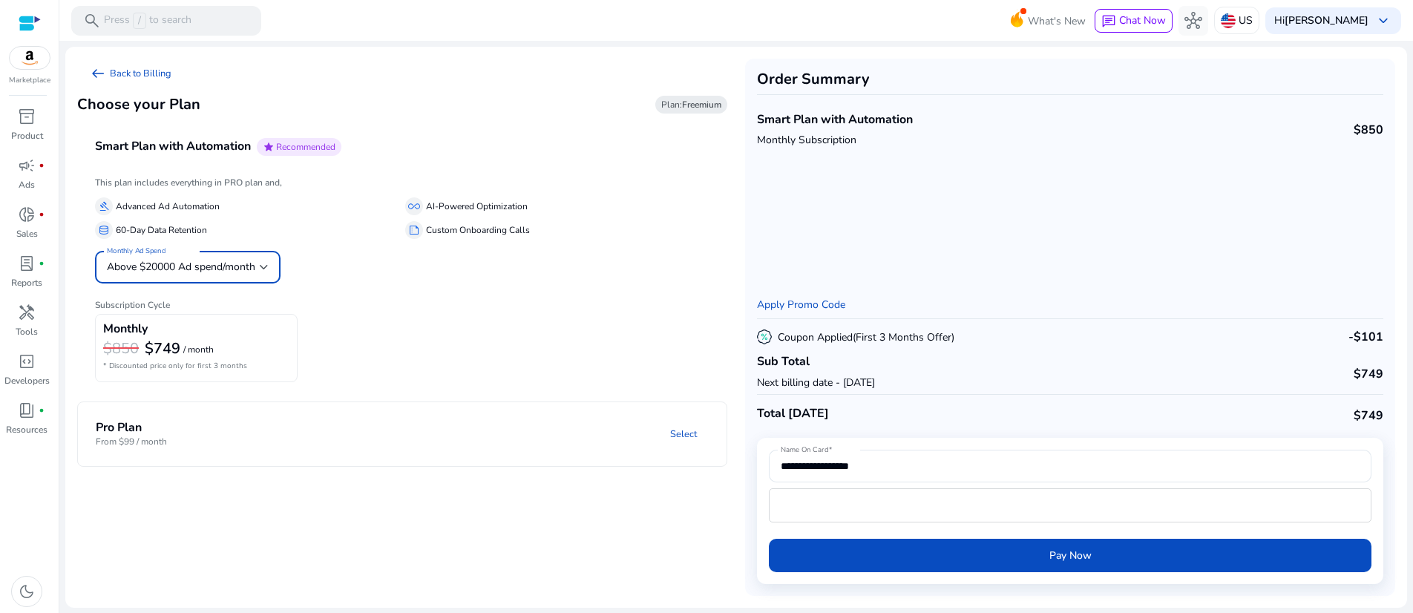
click at [266, 276] on div at bounding box center [264, 267] width 9 height 18
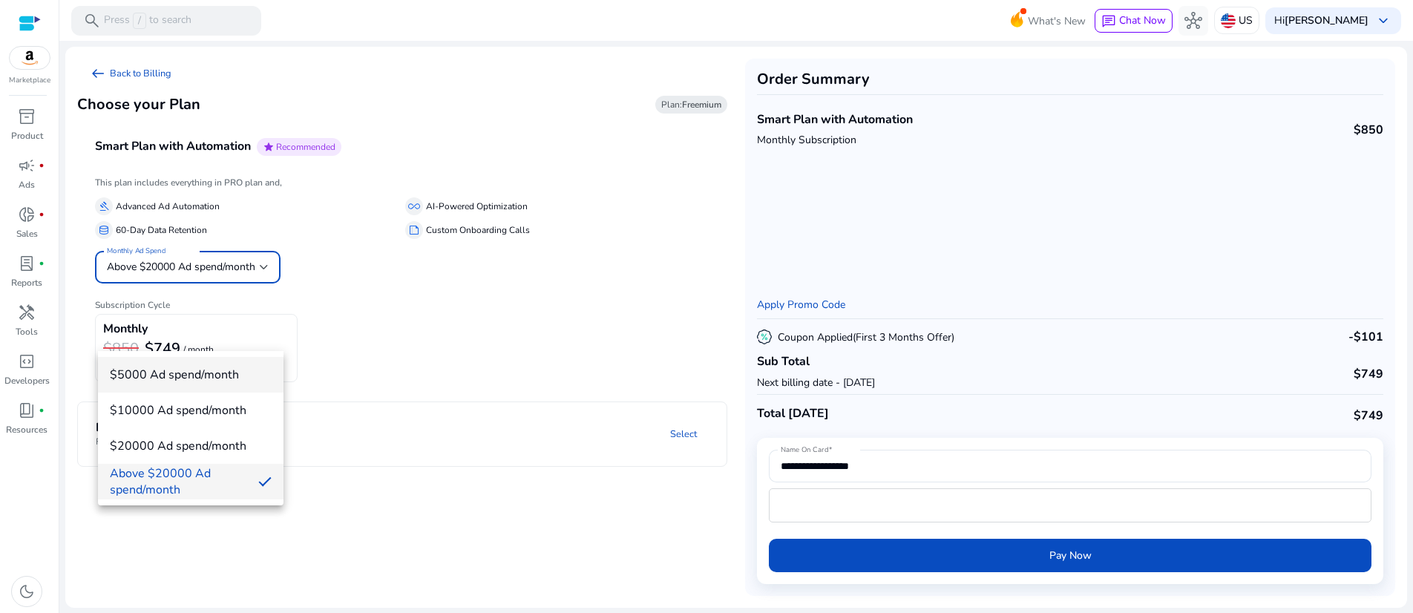
click at [242, 376] on span "$5000 Ad spend/month" at bounding box center [191, 375] width 162 height 16
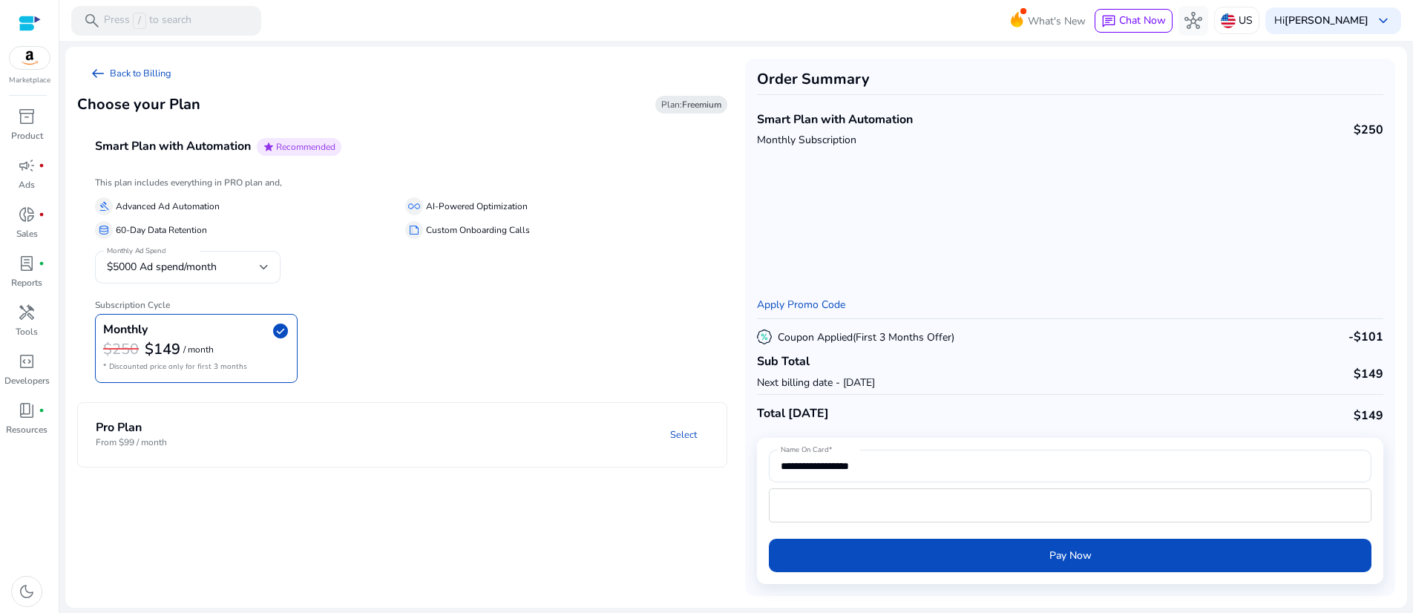
click at [443, 310] on h6 "Subscription Cycle" at bounding box center [402, 299] width 615 height 22
click at [167, 449] on p "From $99 / month" at bounding box center [131, 442] width 71 height 13
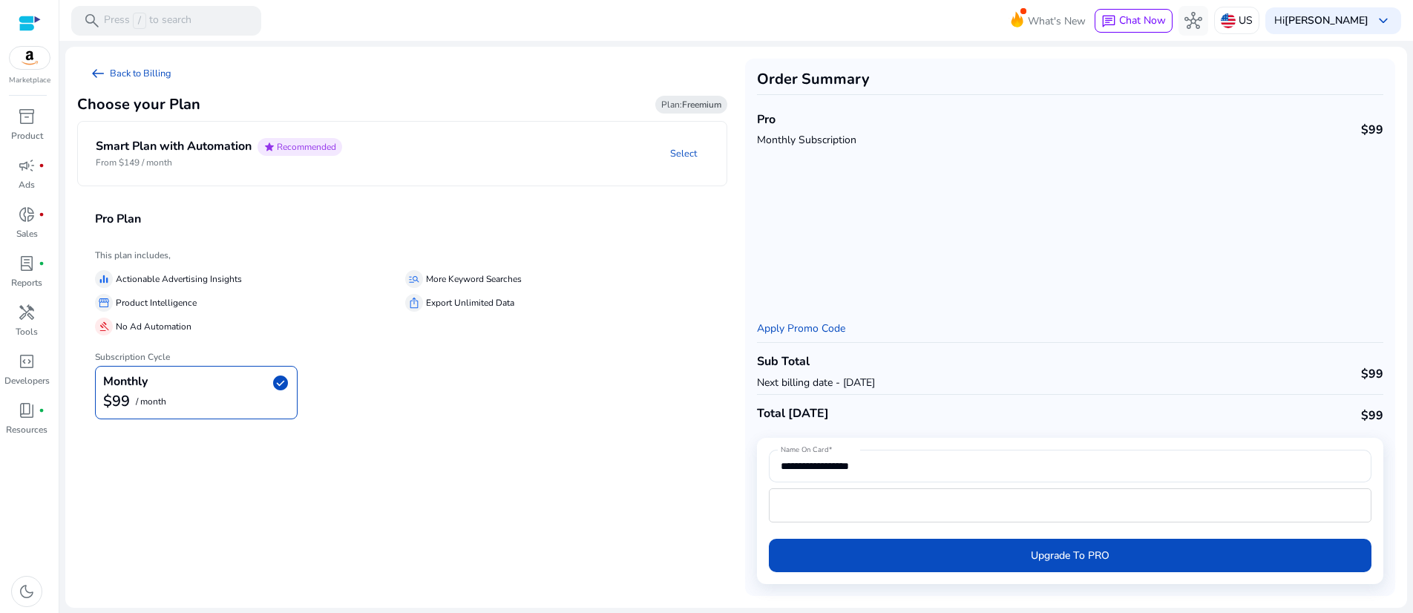
scroll to position [0, 0]
click at [540, 169] on mat-panel-description "Select" at bounding box center [540, 153] width 373 height 31
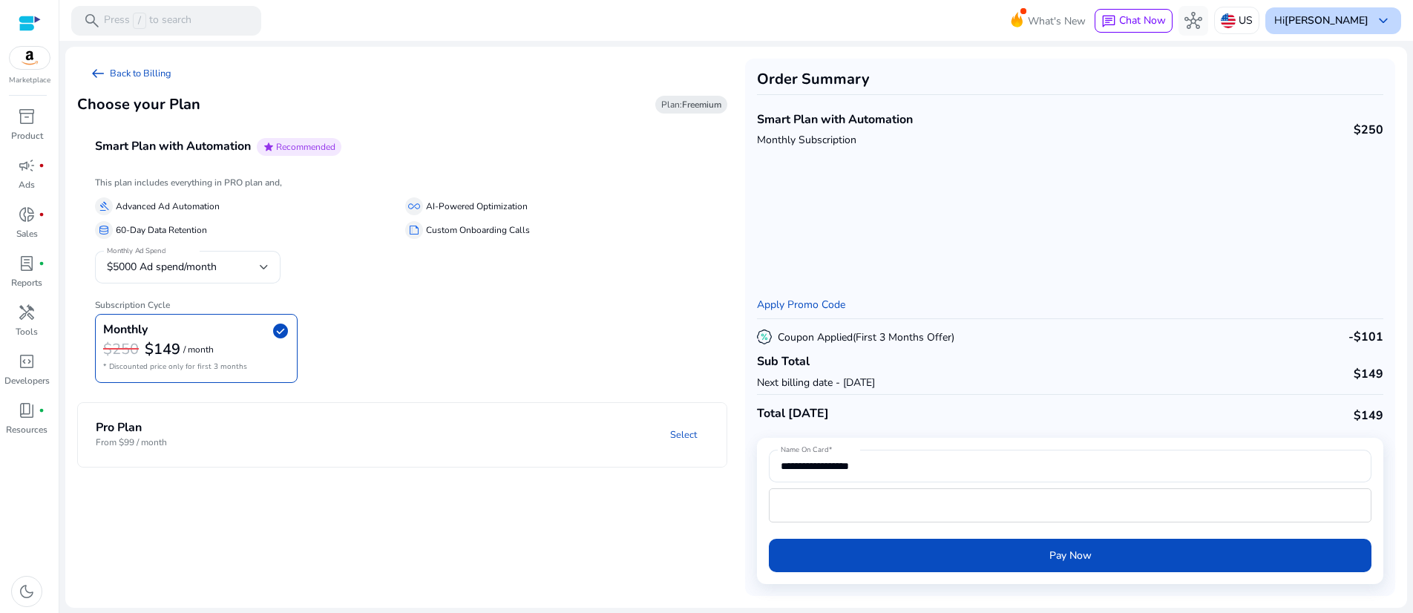
click at [1375, 12] on span "keyboard_arrow_down" at bounding box center [1384, 21] width 18 height 18
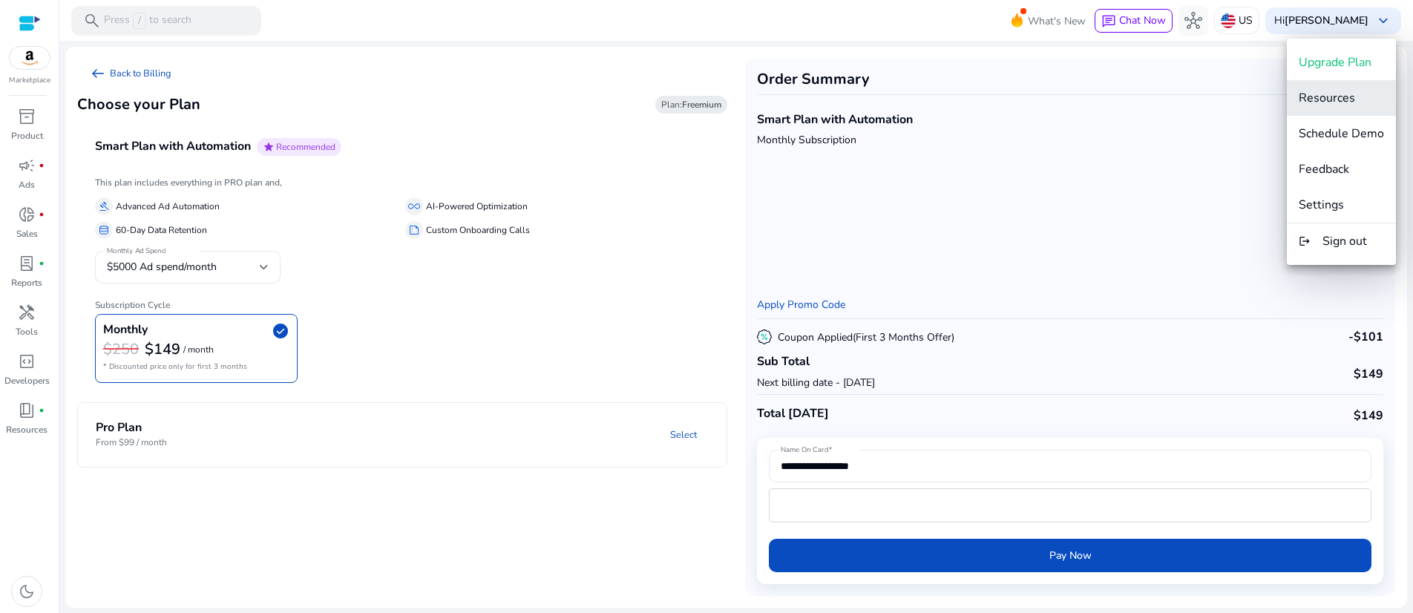
click at [1356, 100] on span "Resources" at bounding box center [1341, 98] width 85 height 16
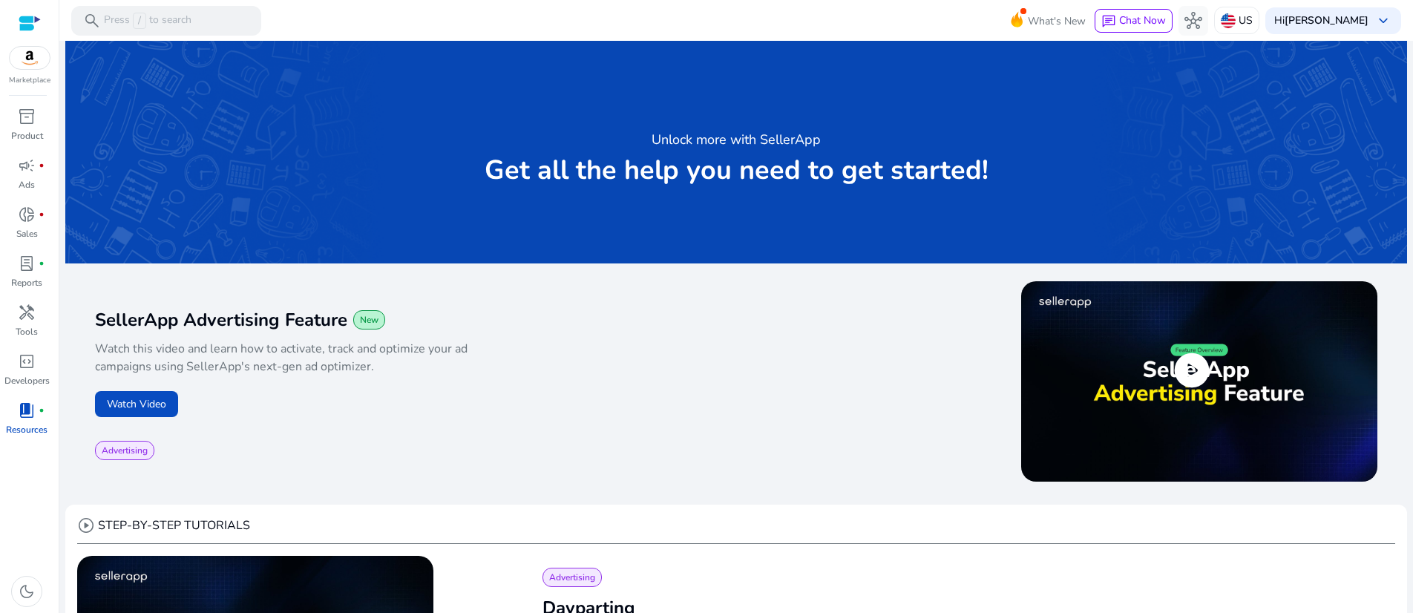
click at [1177, 391] on span "play_circle" at bounding box center [1192, 371] width 42 height 42
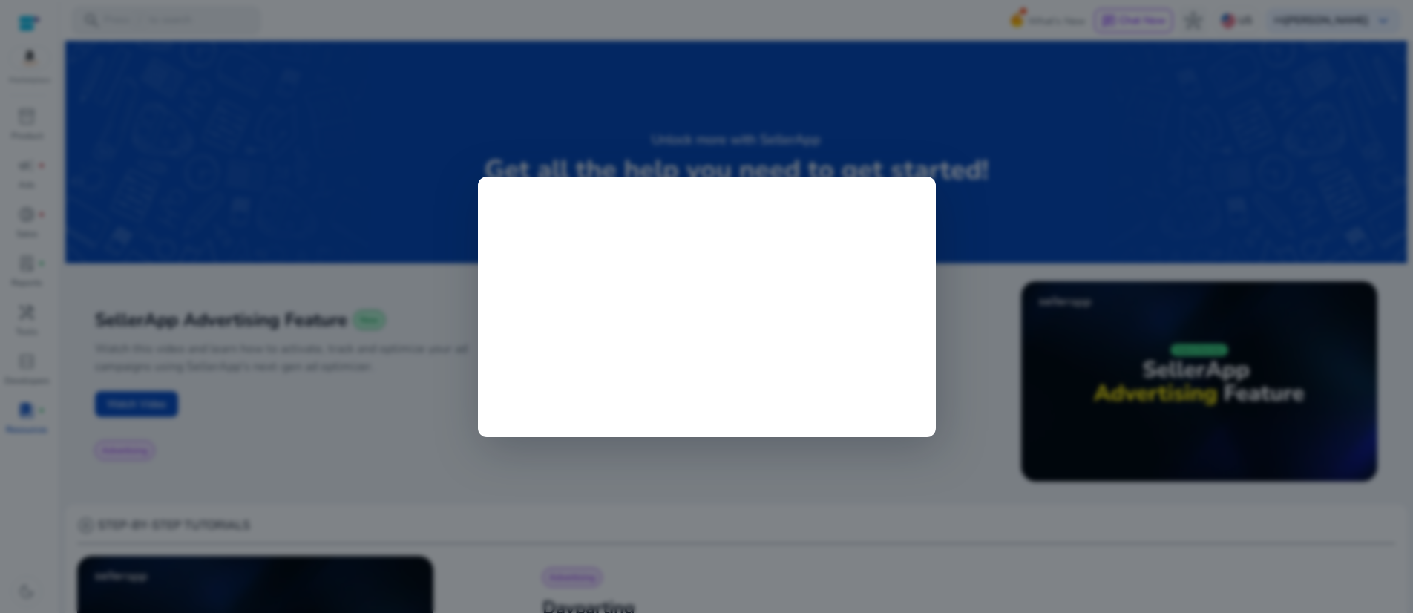
click at [393, 344] on div at bounding box center [706, 306] width 1413 height 613
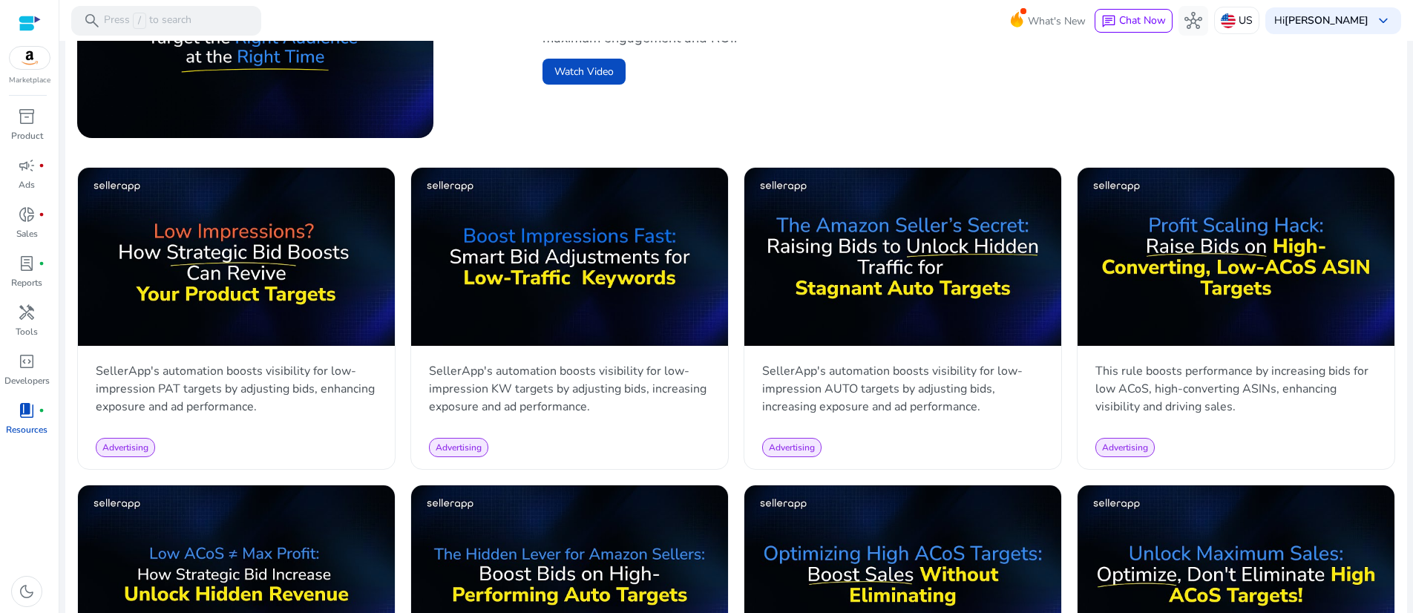
scroll to position [704, 0]
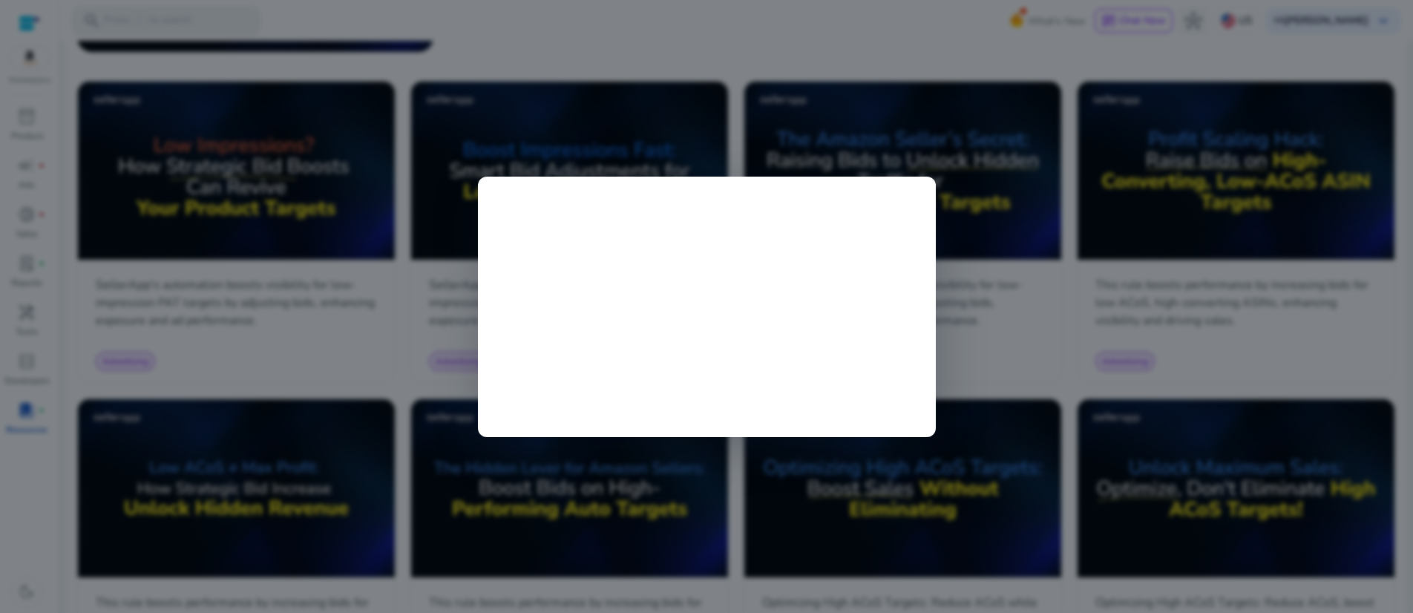
click at [399, 189] on div at bounding box center [706, 306] width 1413 height 613
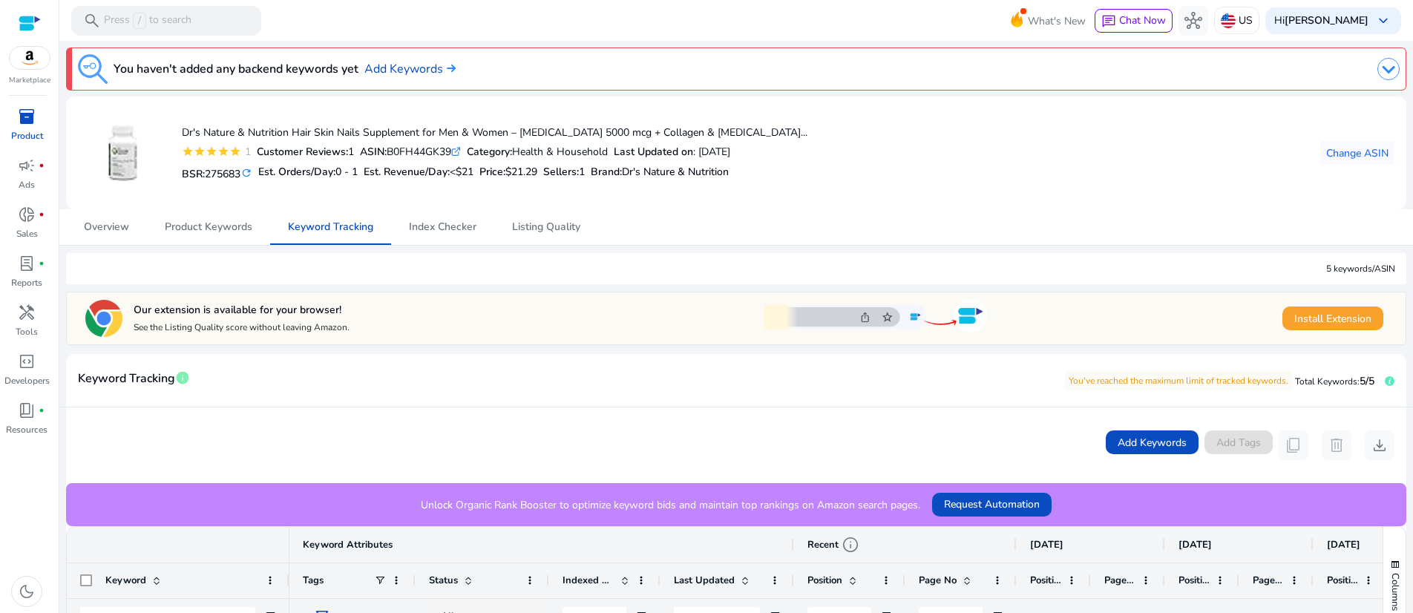
scroll to position [439, 0]
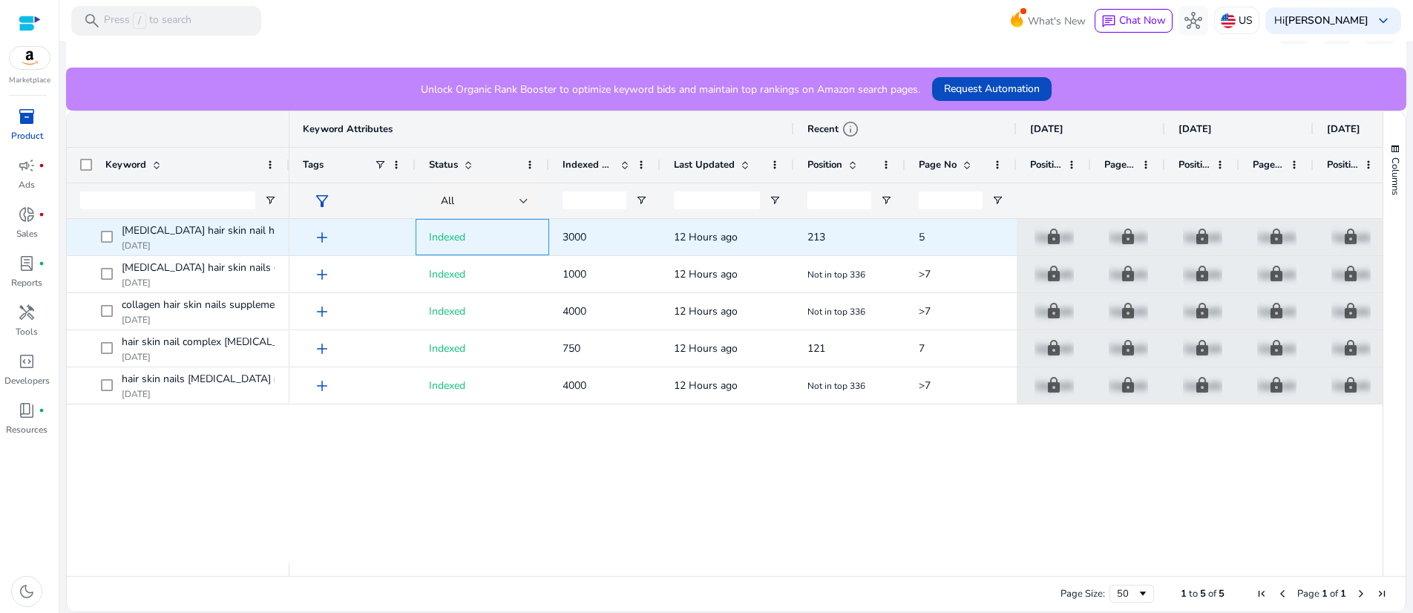
click at [458, 244] on span "Indexed" at bounding box center [447, 237] width 36 height 14
